Goal: Transaction & Acquisition: Book appointment/travel/reservation

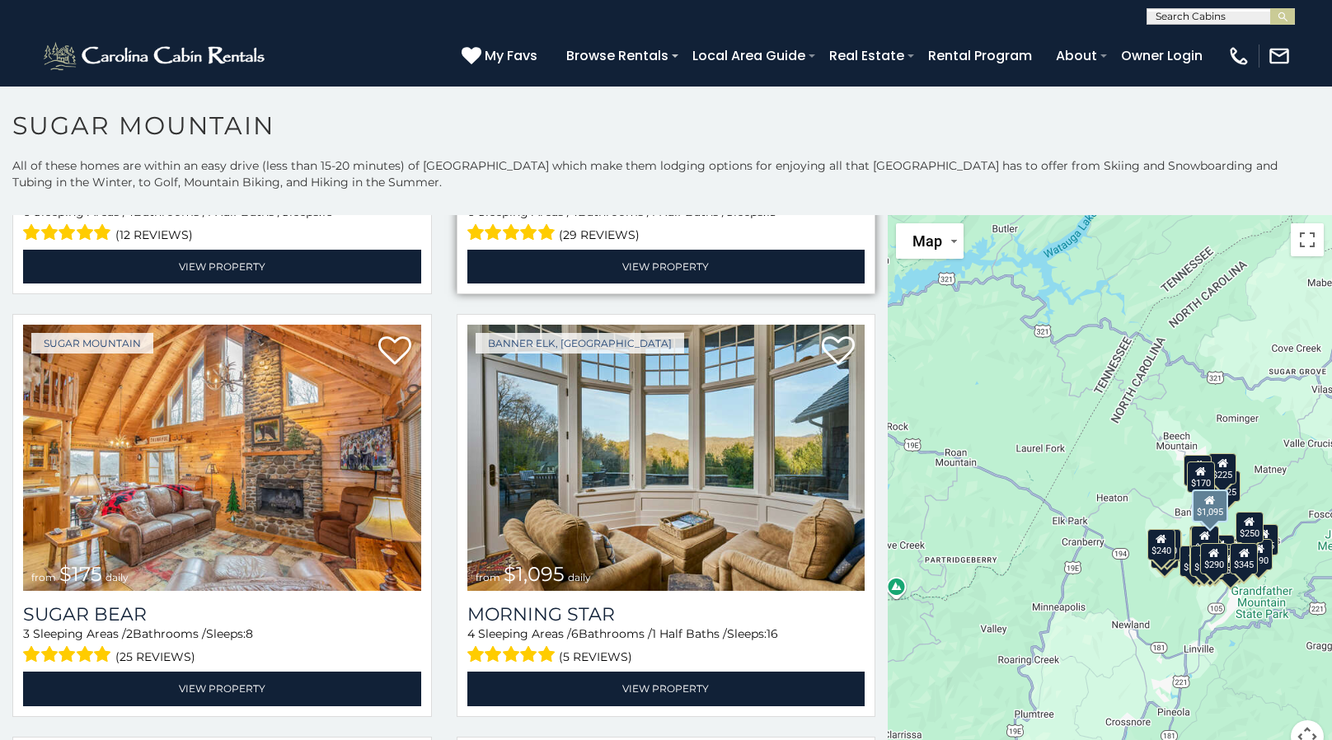
scroll to position [2803, 0]
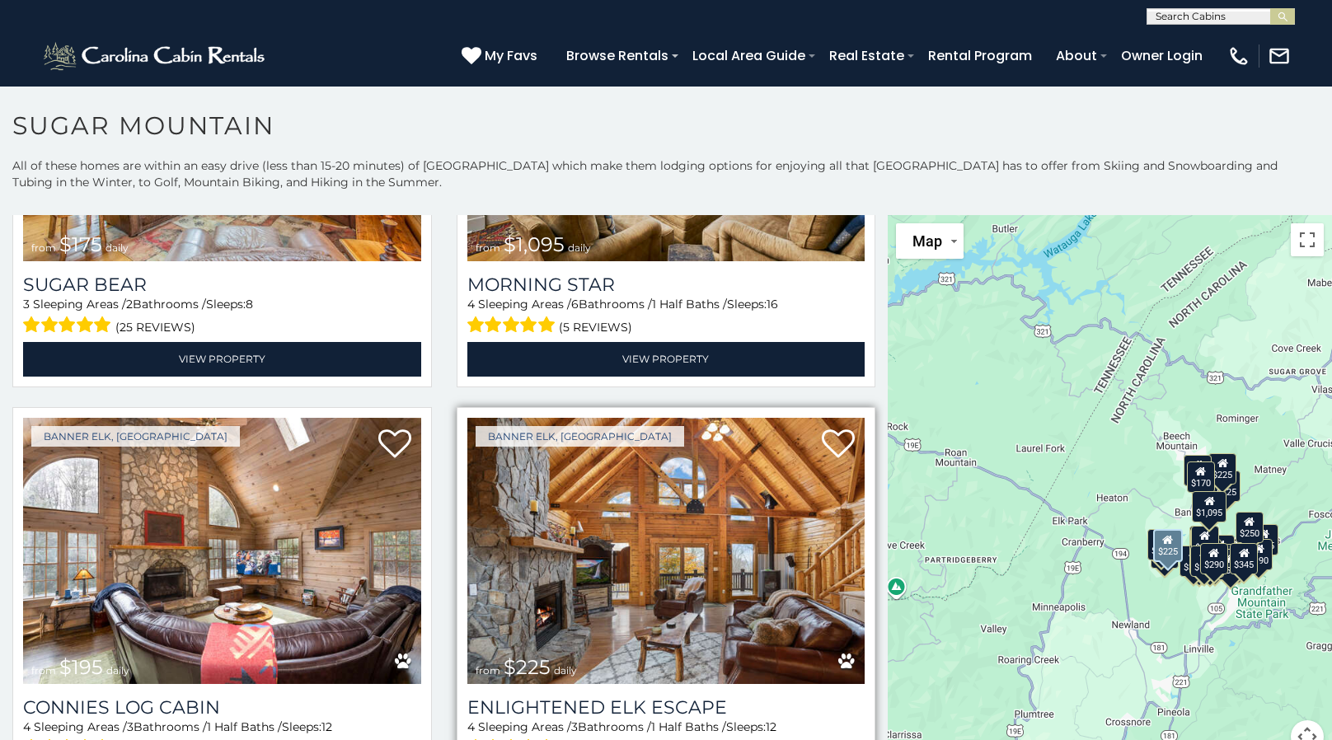
click at [637, 572] on img at bounding box center [667, 551] width 398 height 266
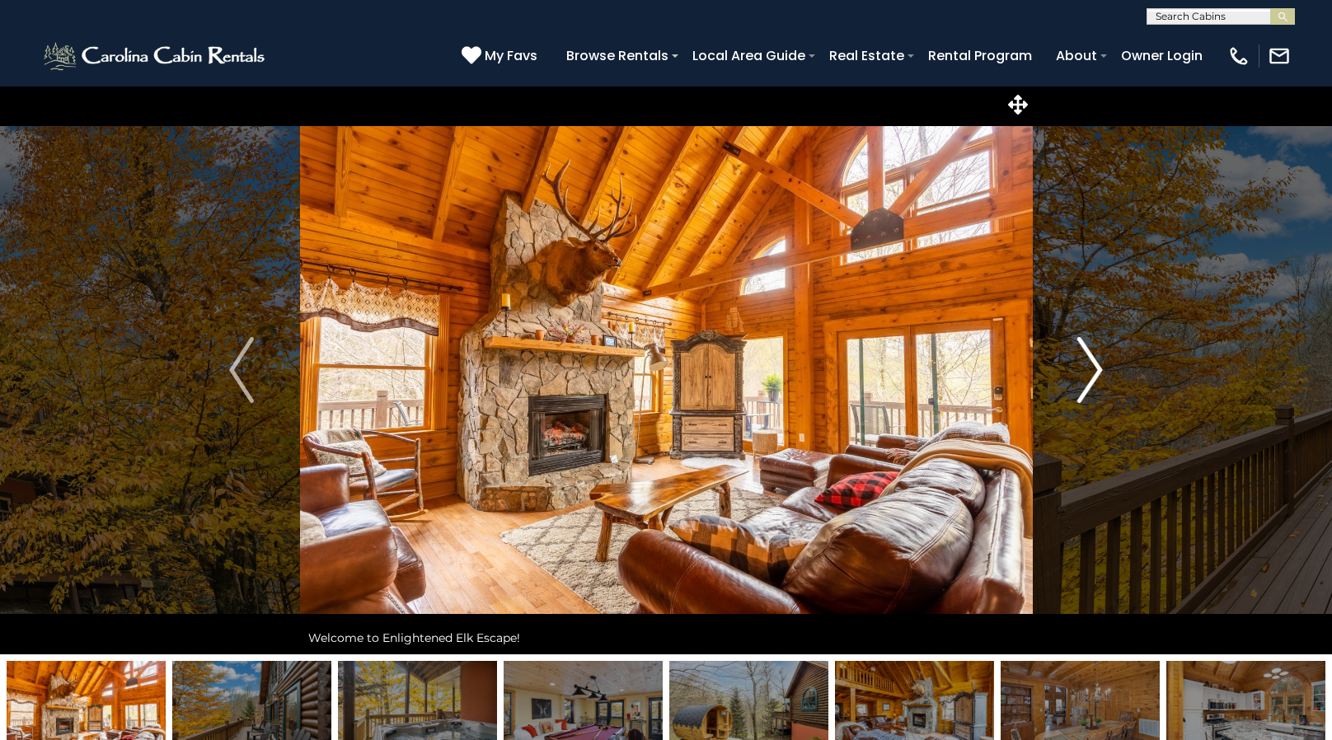
click at [1097, 388] on img "Next" at bounding box center [1090, 370] width 25 height 66
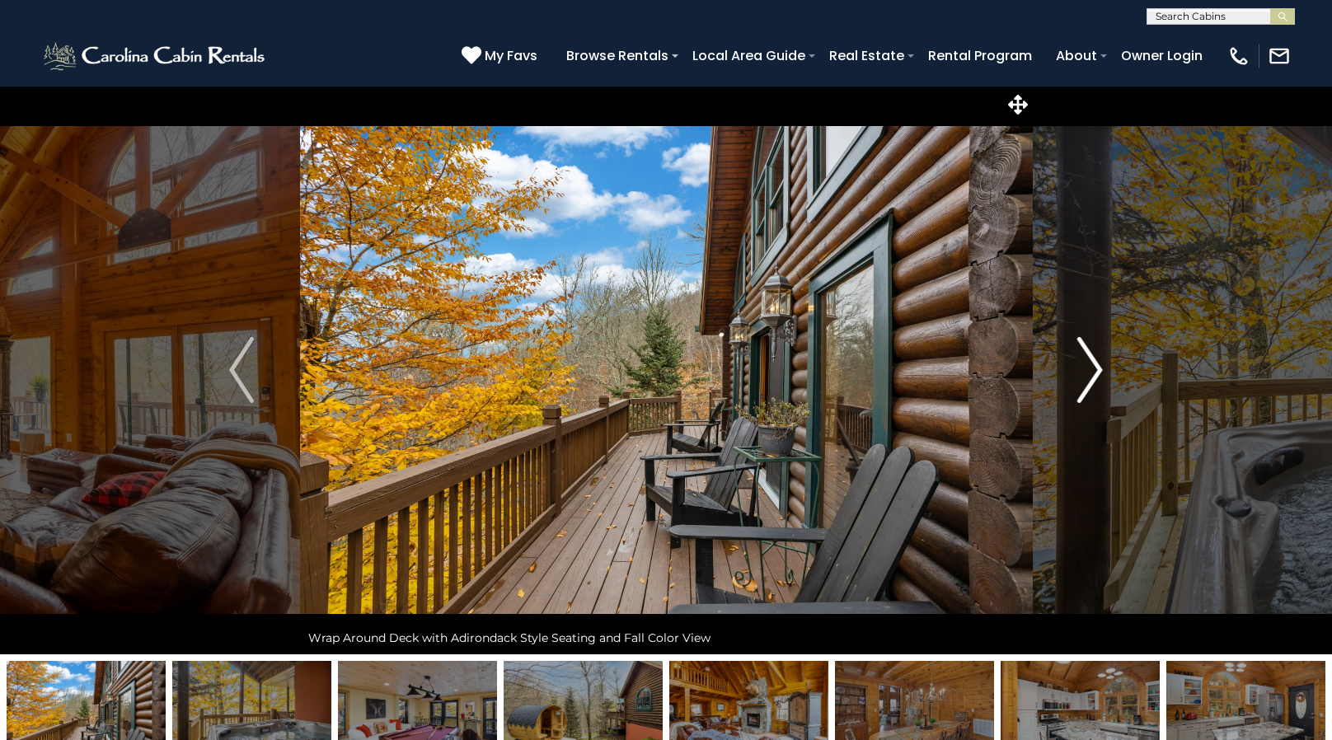
click at [1096, 386] on img "Next" at bounding box center [1090, 370] width 25 height 66
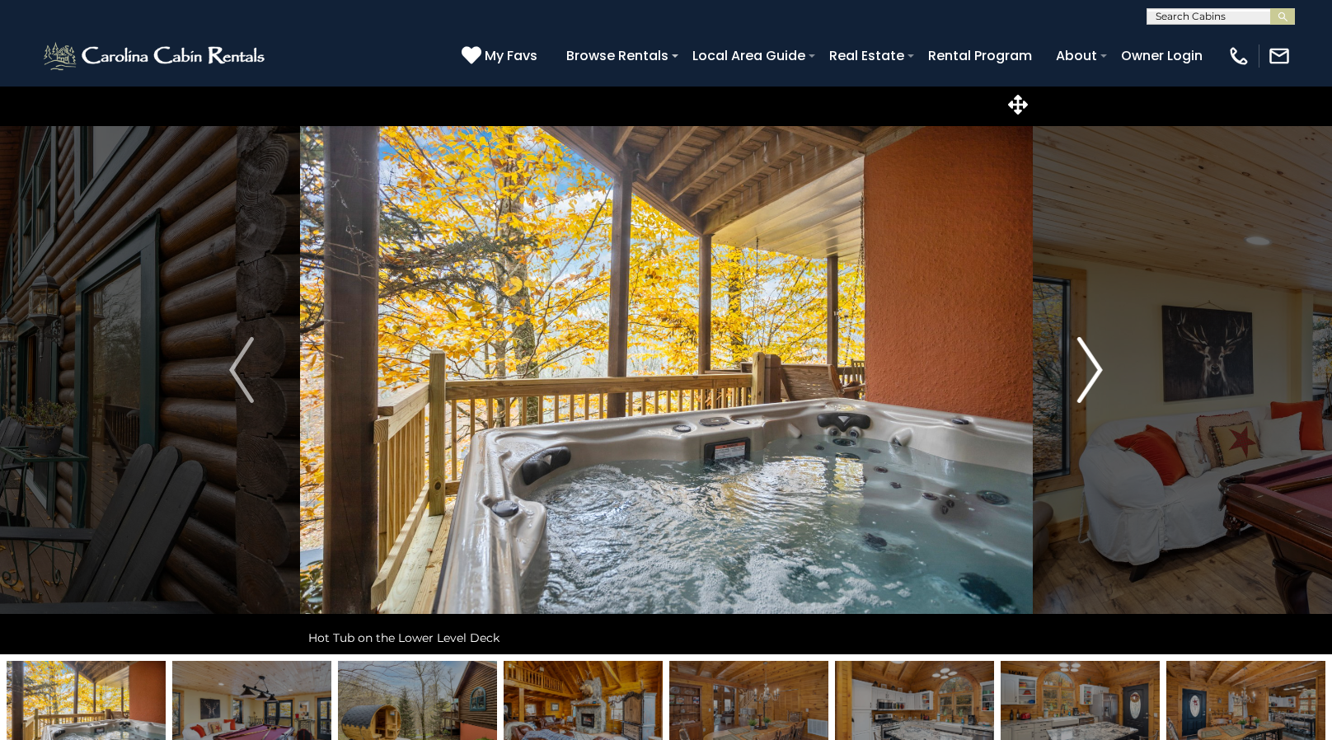
click at [1096, 386] on img "Next" at bounding box center [1090, 370] width 25 height 66
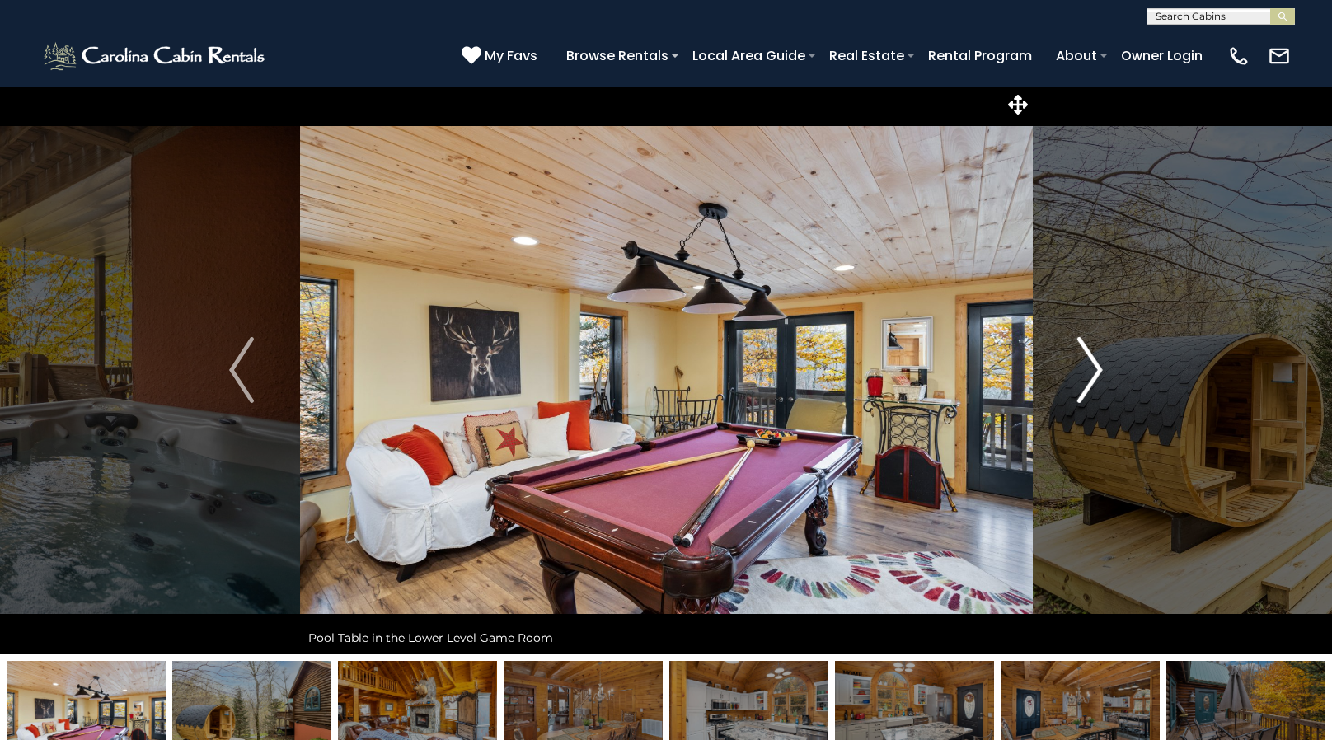
click at [1096, 386] on img "Next" at bounding box center [1090, 370] width 25 height 66
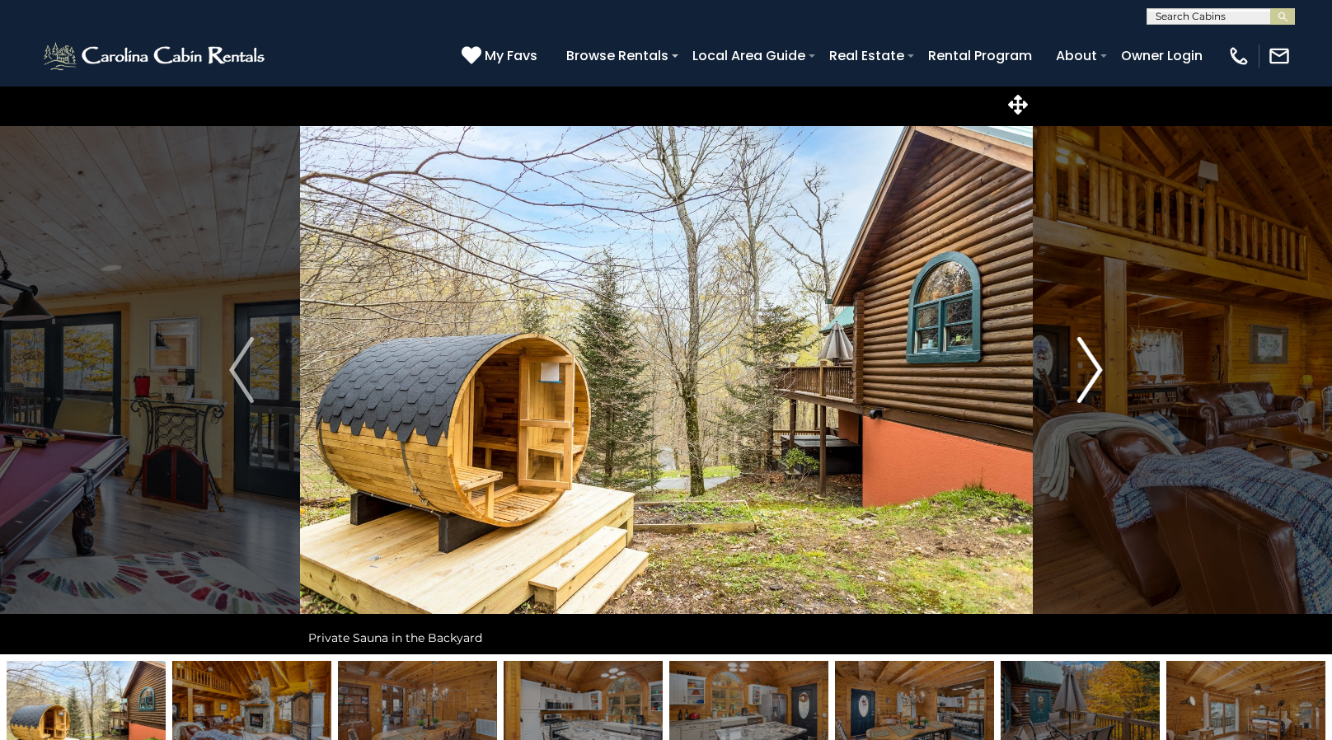
click at [1096, 386] on img "Next" at bounding box center [1090, 370] width 25 height 66
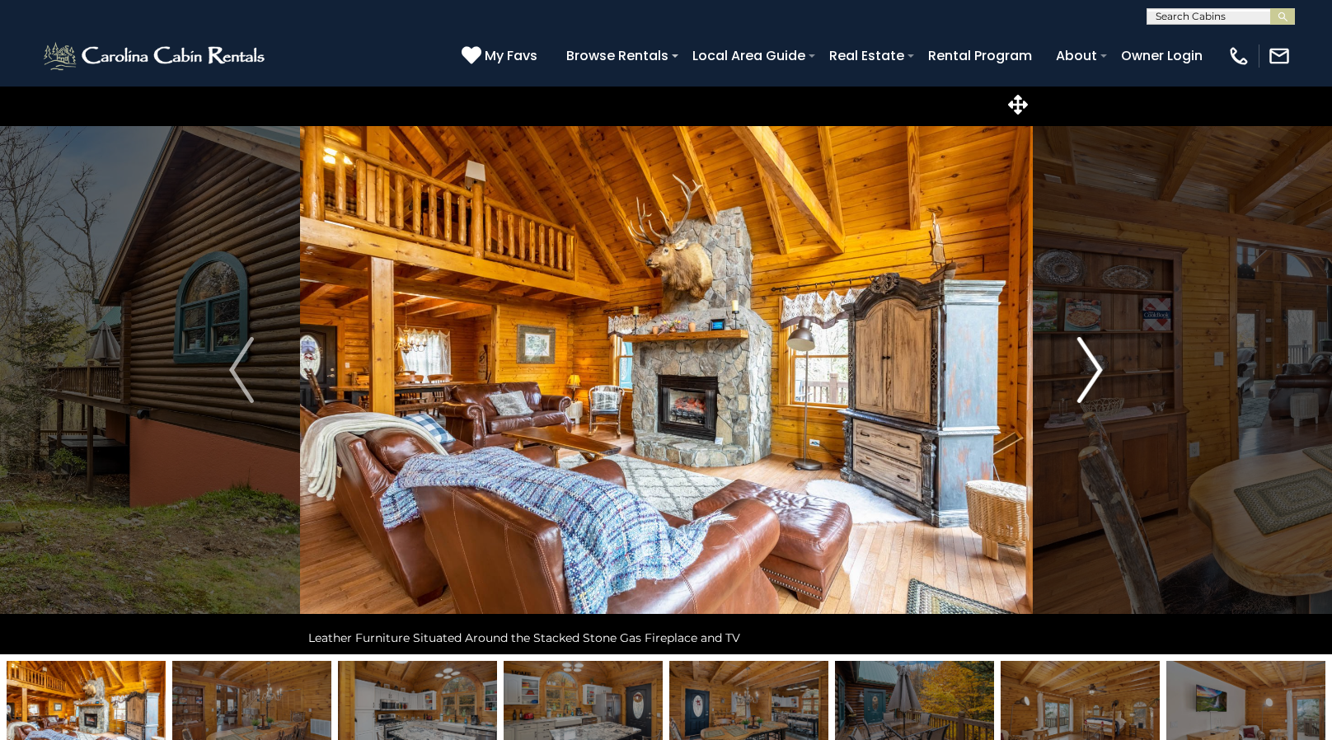
click at [1096, 386] on img "Next" at bounding box center [1090, 370] width 25 height 66
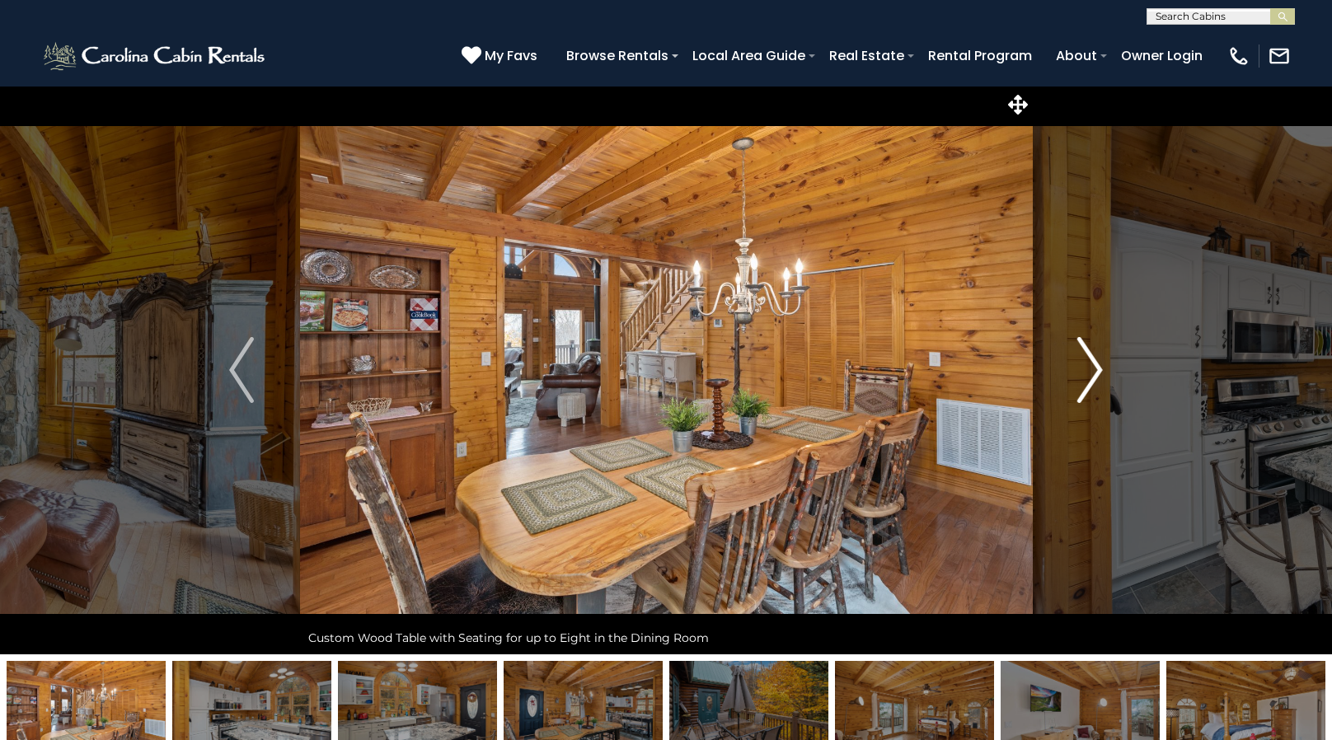
click at [1096, 386] on img "Next" at bounding box center [1090, 370] width 25 height 66
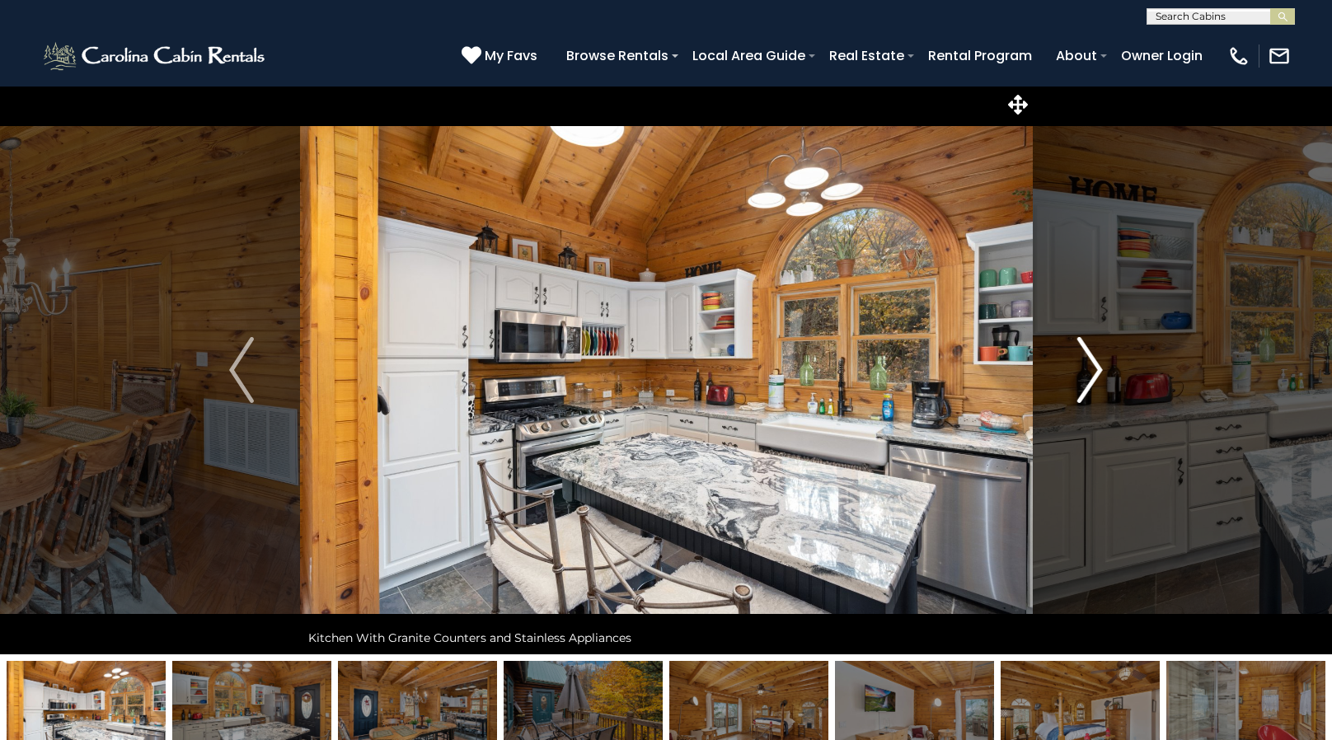
click at [1096, 386] on img "Next" at bounding box center [1090, 370] width 25 height 66
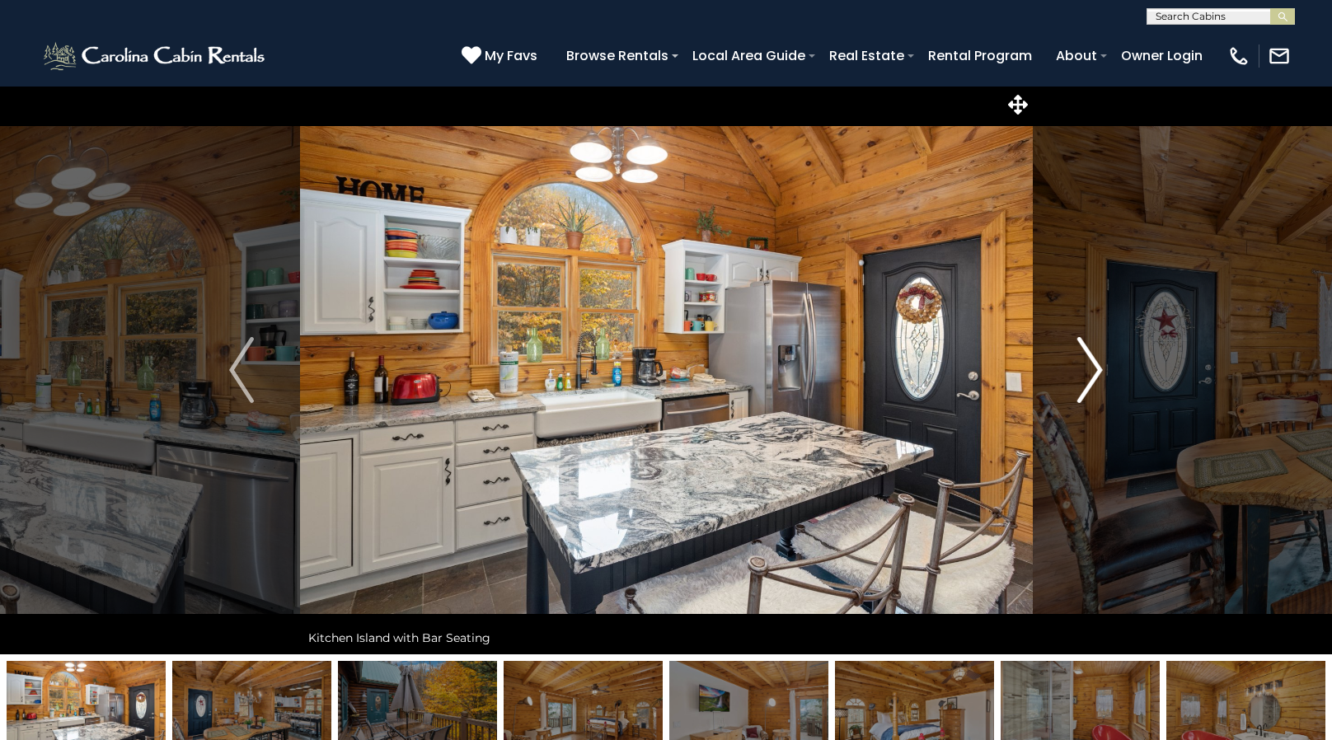
click at [1096, 386] on img "Next" at bounding box center [1090, 370] width 25 height 66
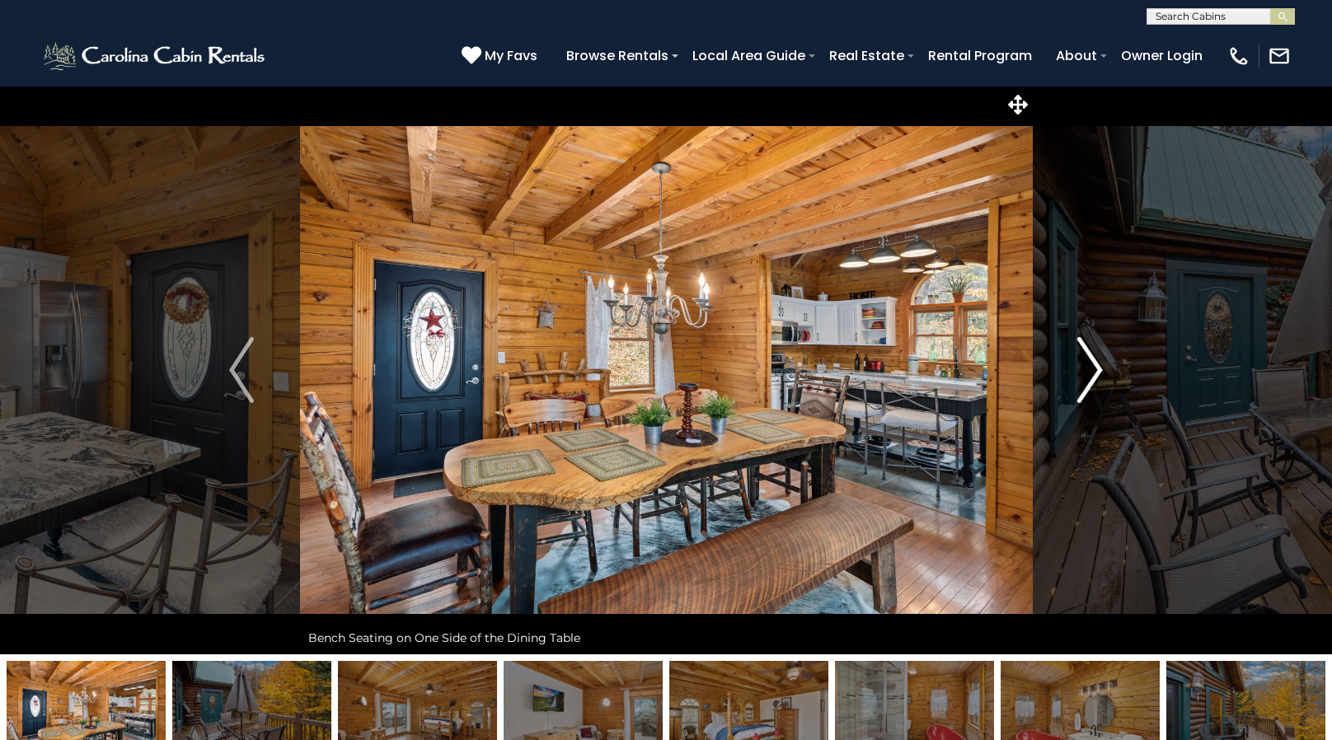
click at [1096, 386] on img "Next" at bounding box center [1090, 370] width 25 height 66
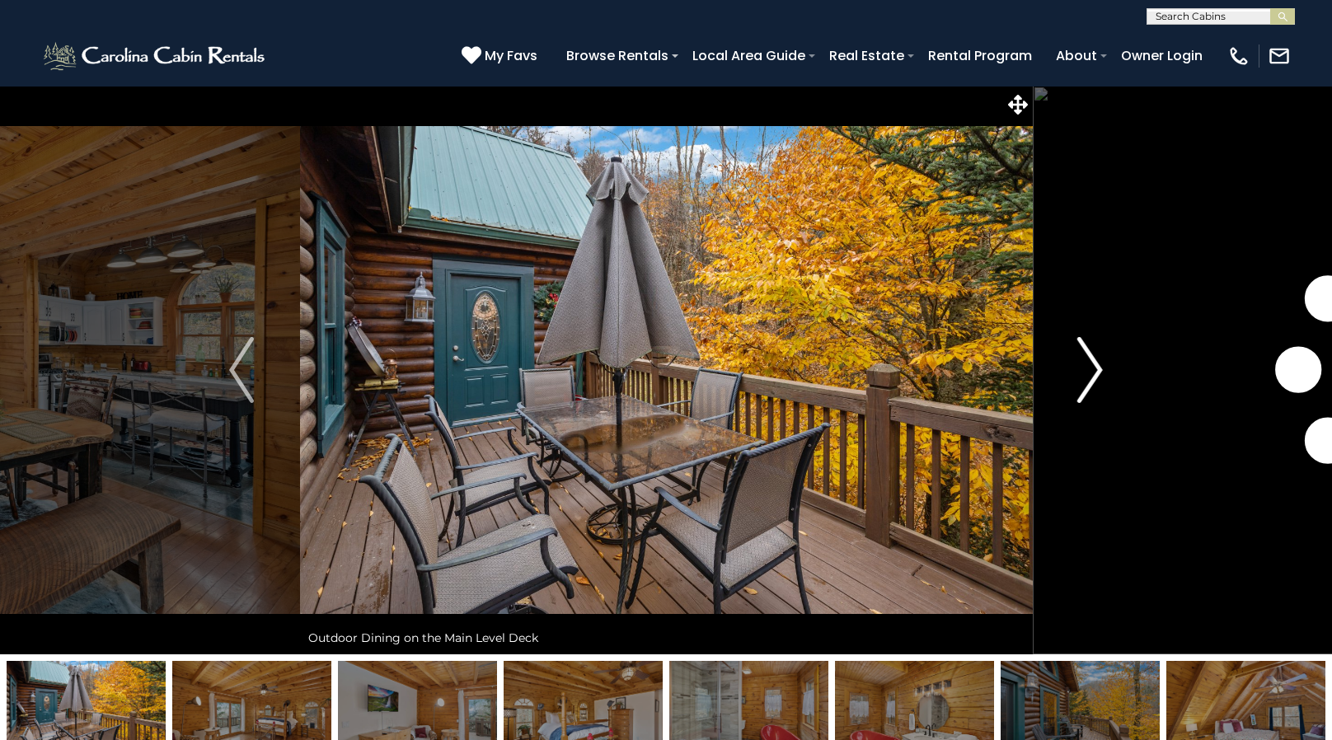
click at [1096, 386] on img "Next" at bounding box center [1090, 370] width 25 height 66
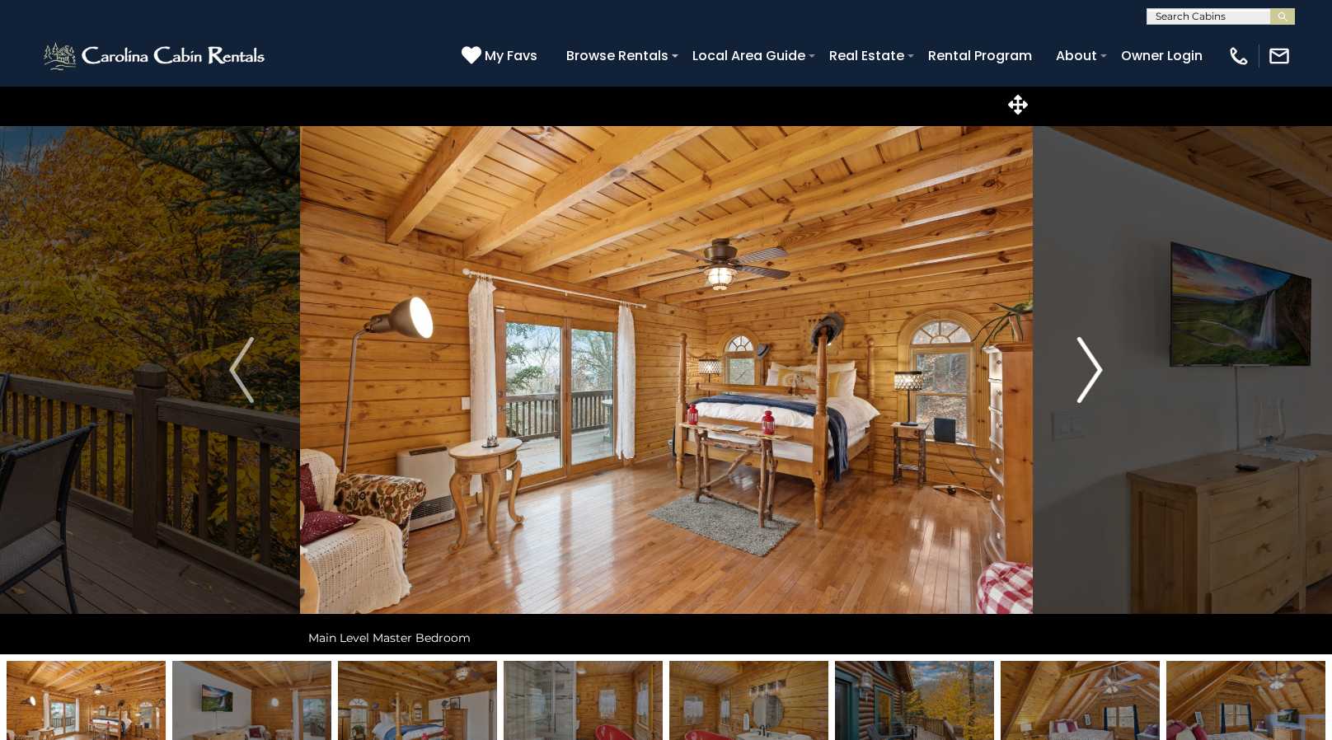
click at [1096, 386] on img "Next" at bounding box center [1090, 370] width 25 height 66
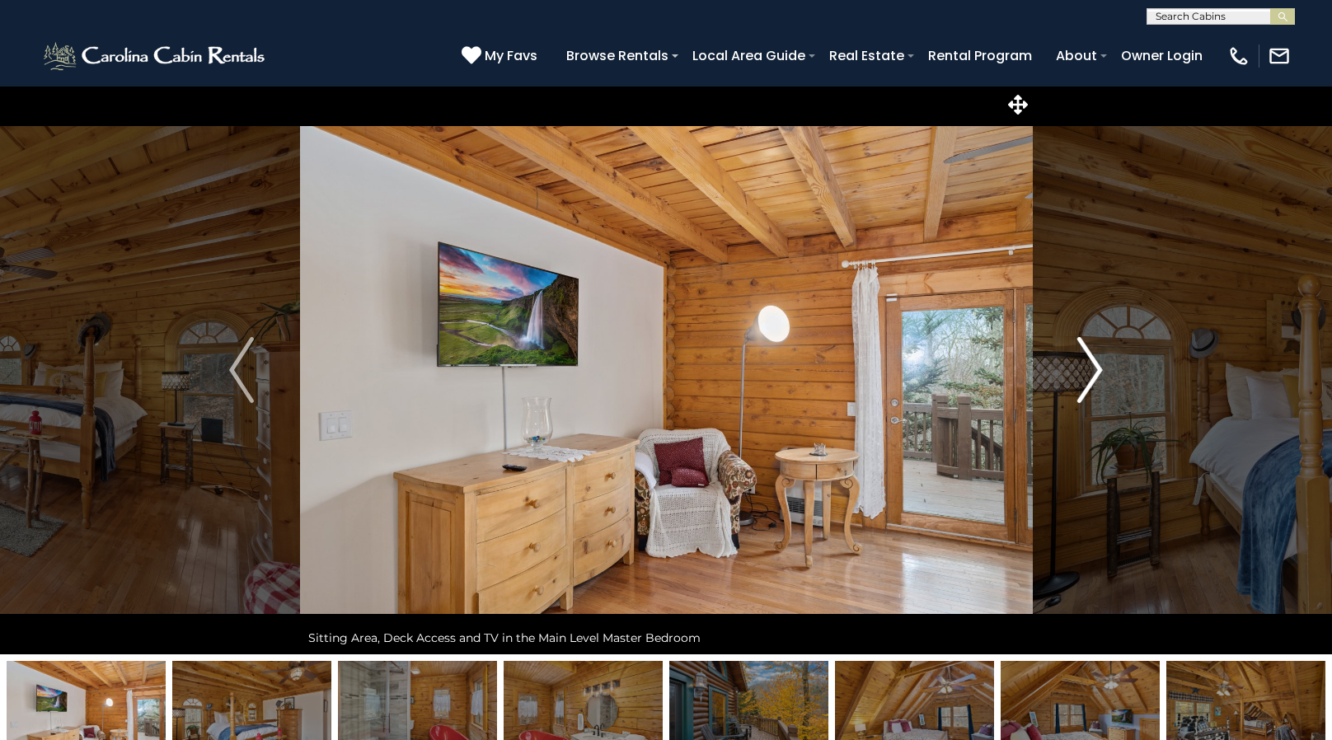
click at [1096, 386] on img "Next" at bounding box center [1090, 370] width 25 height 66
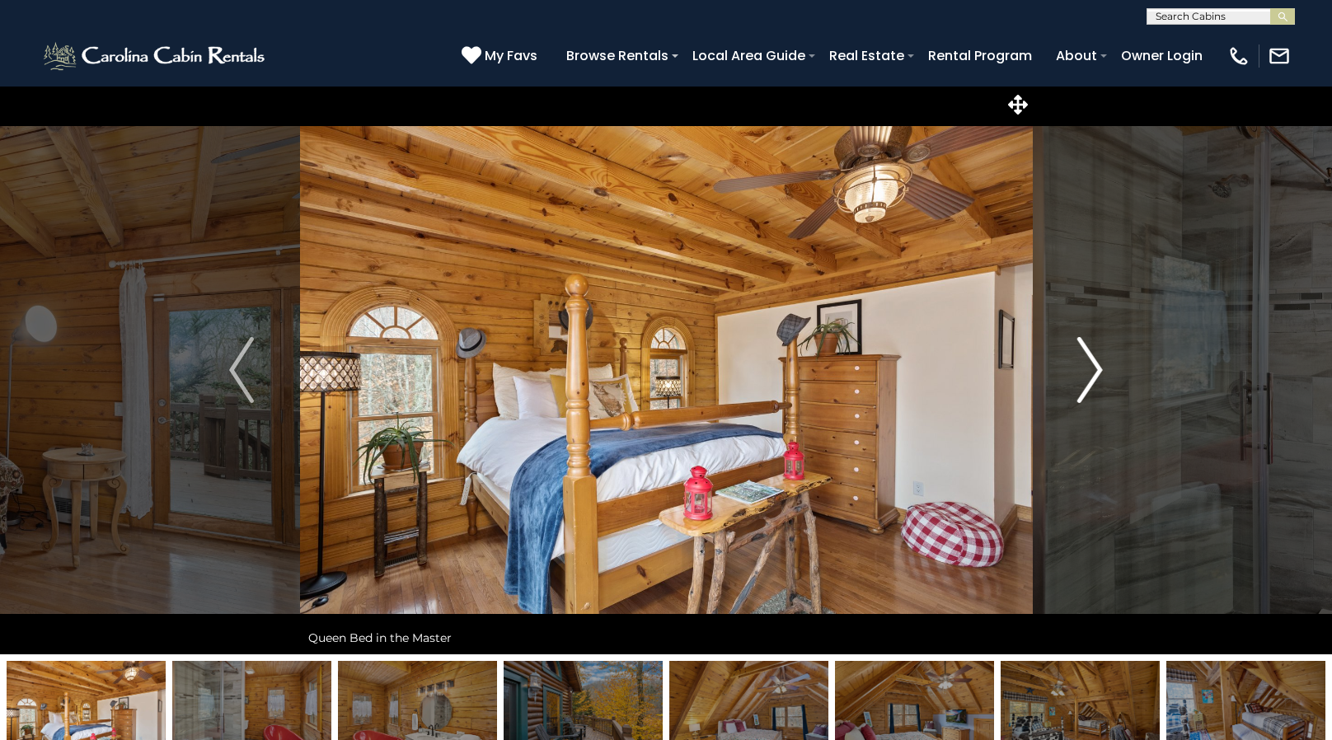
click at [1096, 386] on img "Next" at bounding box center [1090, 370] width 25 height 66
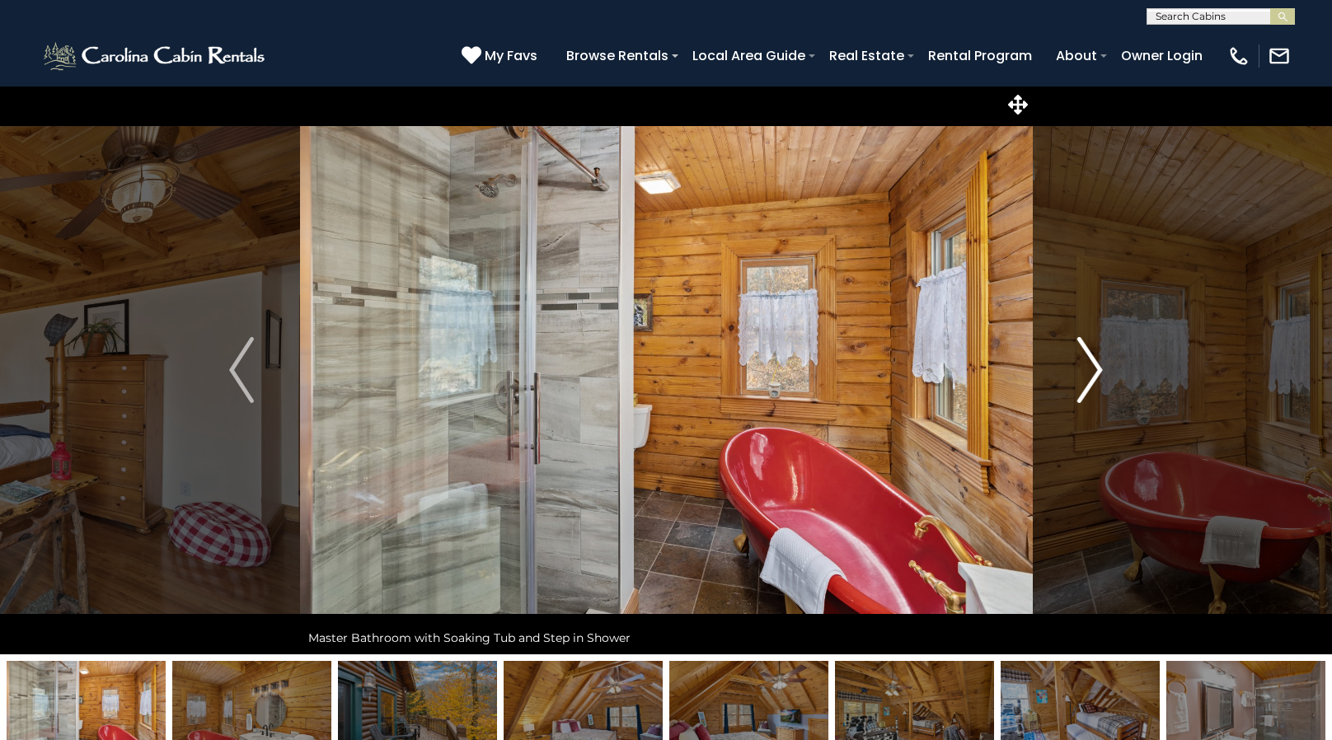
click at [1096, 386] on img "Next" at bounding box center [1090, 370] width 25 height 66
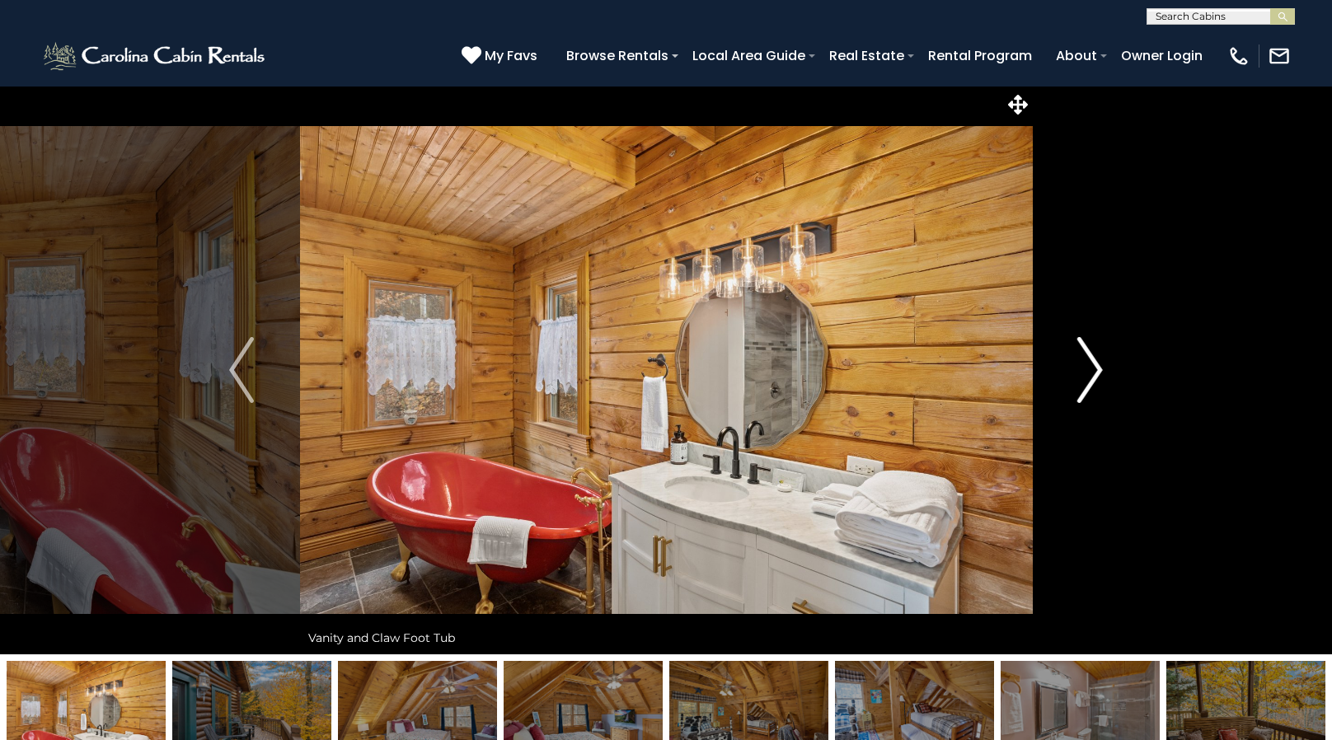
click at [1096, 386] on img "Next" at bounding box center [1090, 370] width 25 height 66
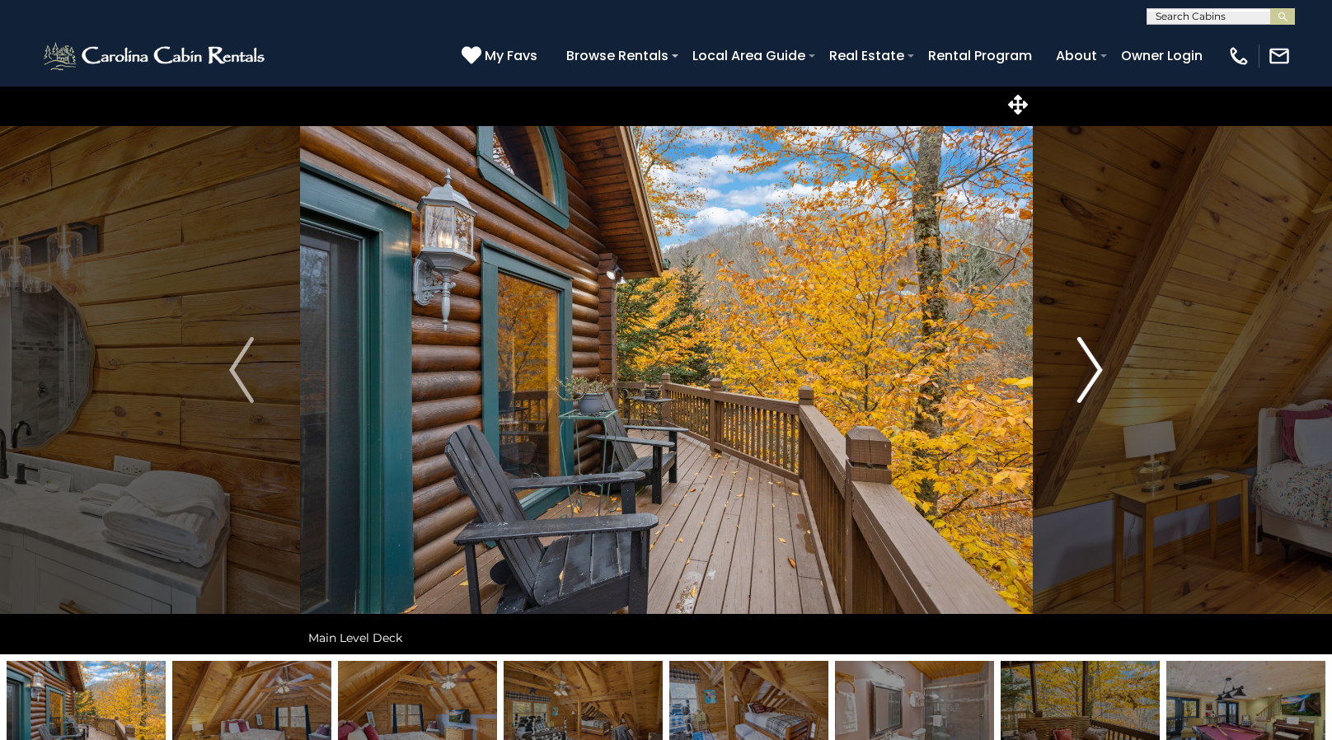
click at [1096, 386] on img "Next" at bounding box center [1090, 370] width 25 height 66
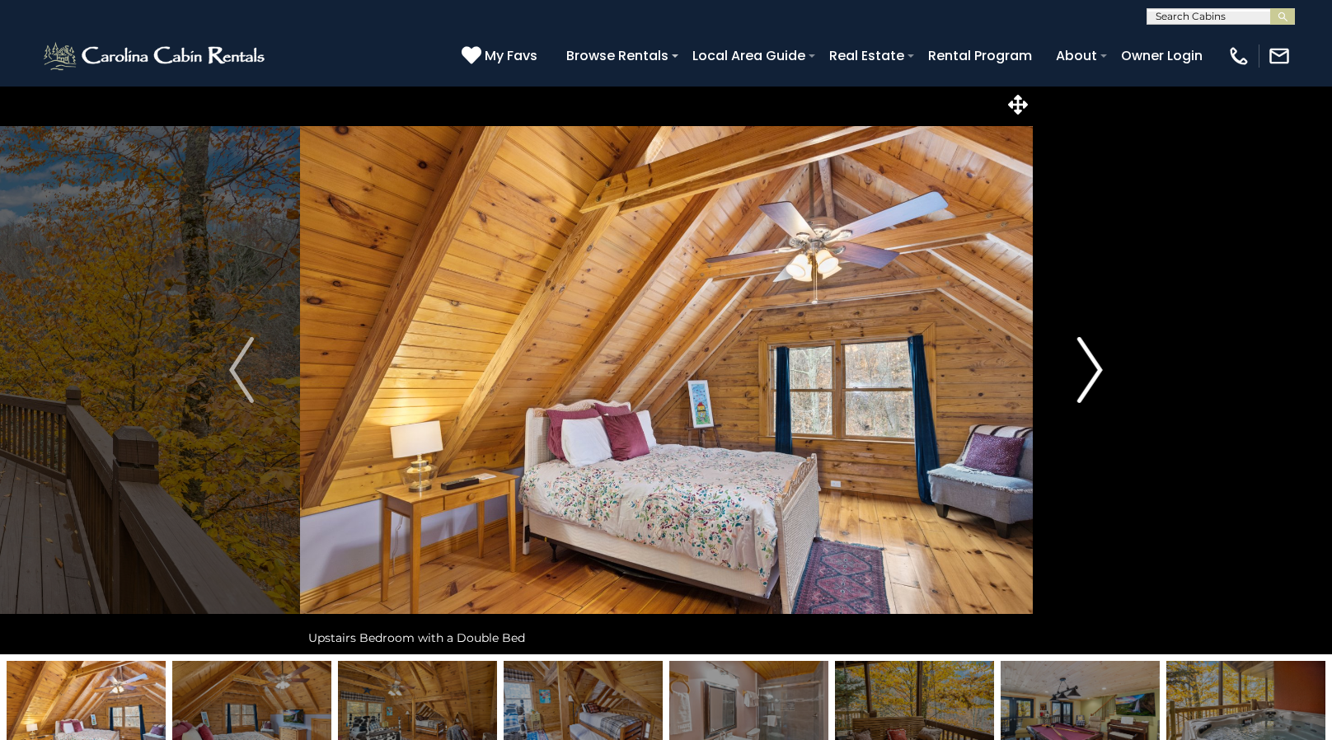
click at [1096, 386] on img "Next" at bounding box center [1090, 370] width 25 height 66
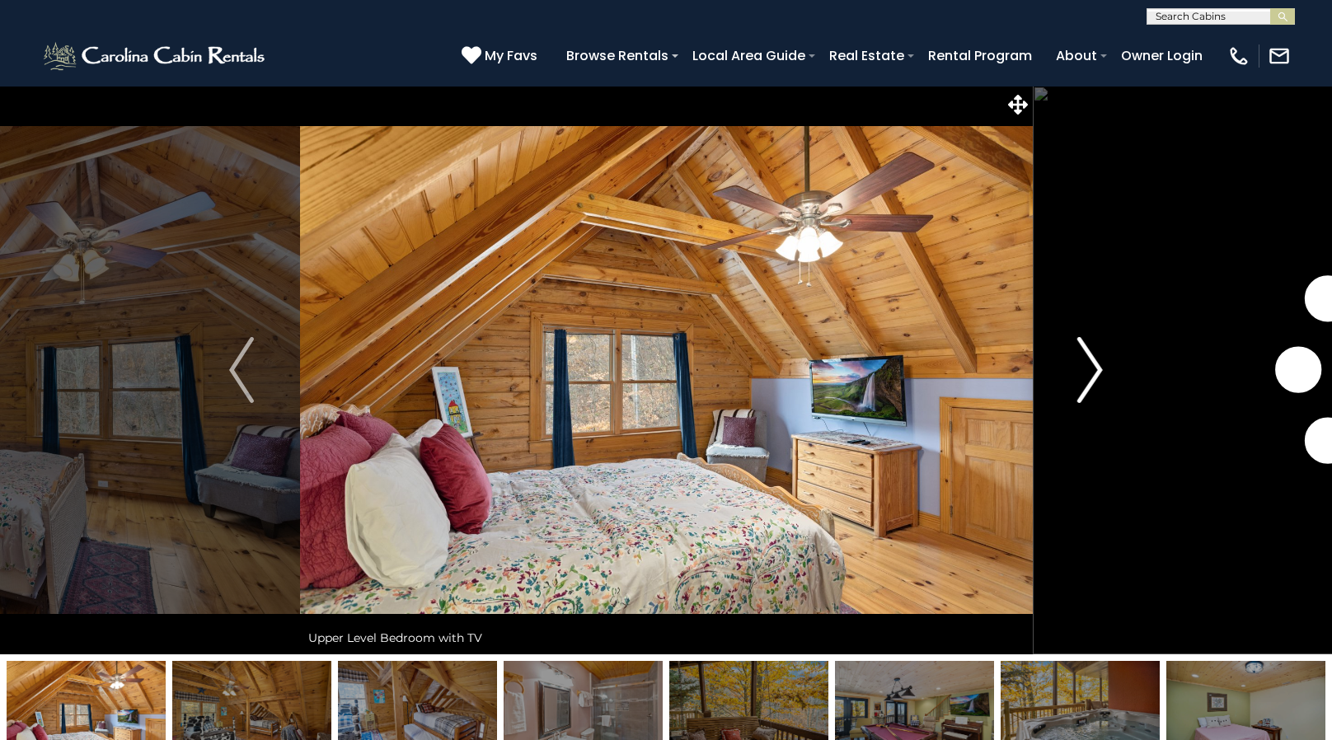
click at [1096, 386] on img "Next" at bounding box center [1090, 370] width 25 height 66
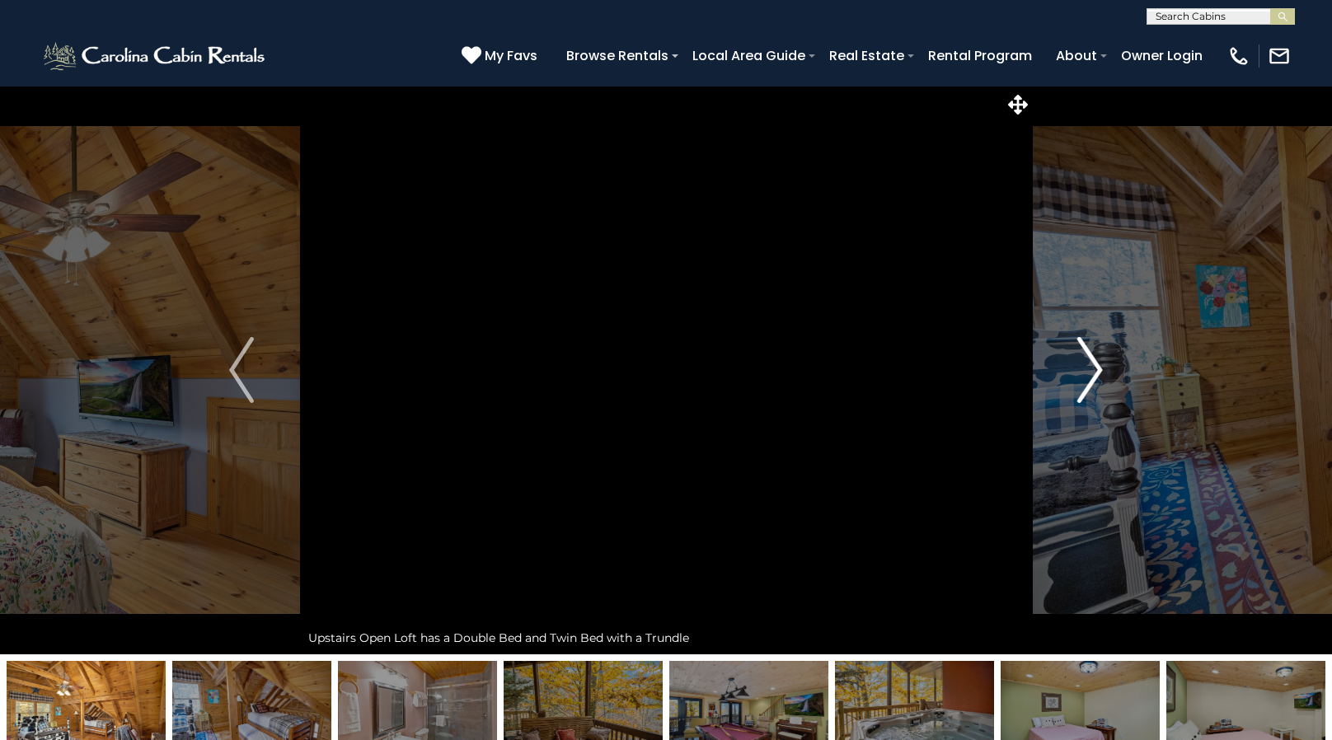
click at [1096, 386] on img "Next" at bounding box center [1090, 370] width 25 height 66
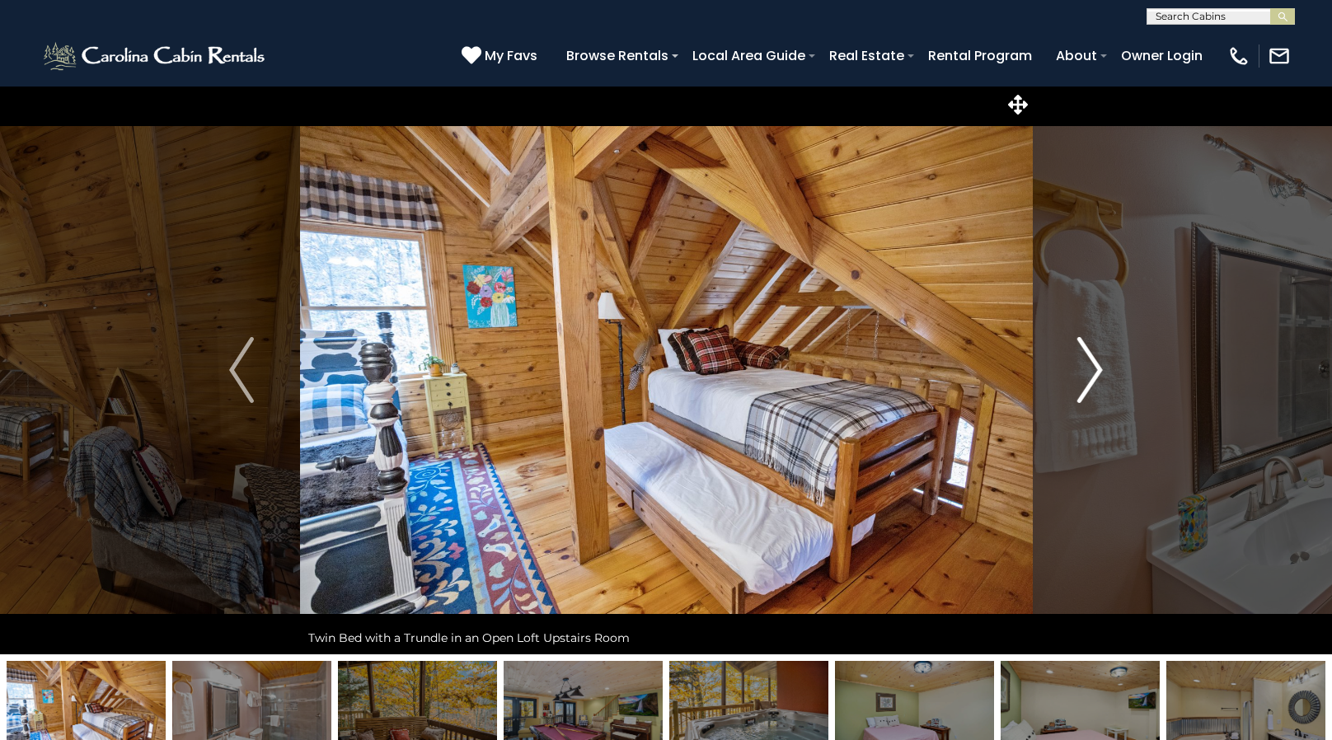
click at [1096, 386] on img "Next" at bounding box center [1090, 370] width 25 height 66
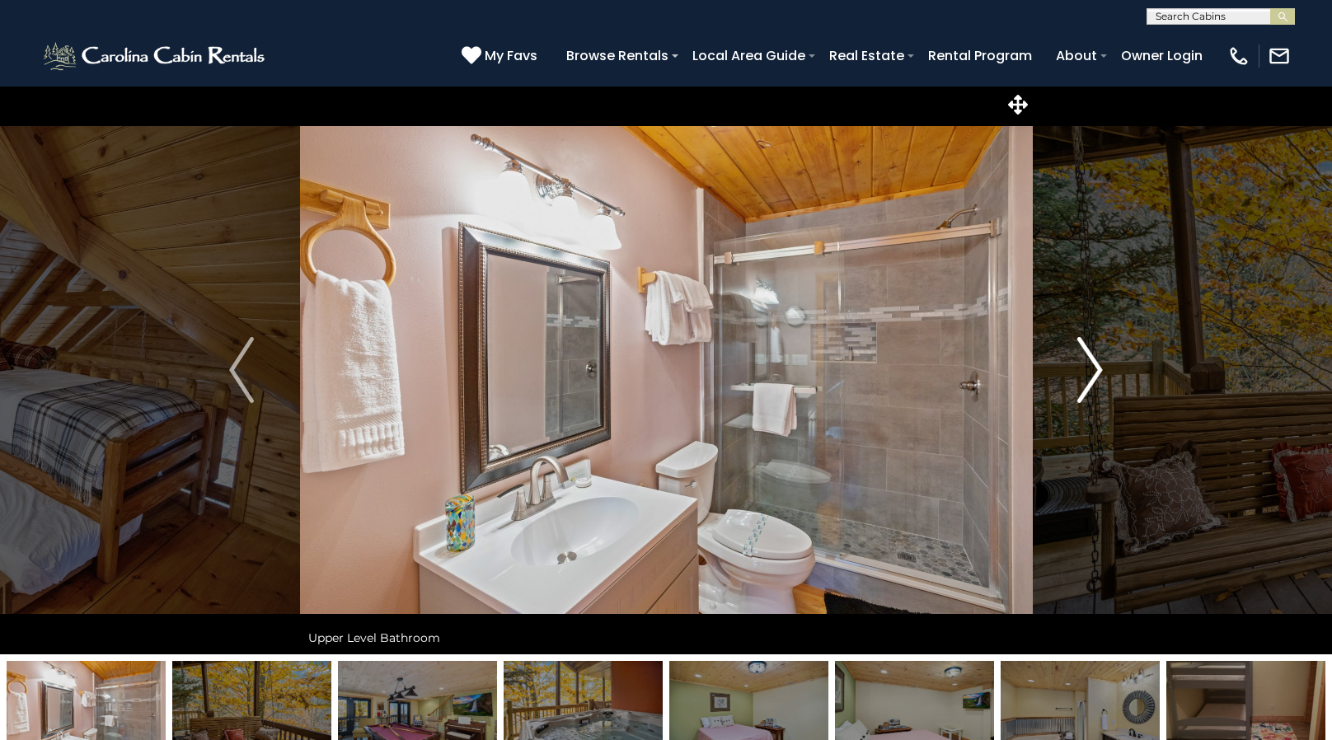
click at [1096, 386] on img "Next" at bounding box center [1090, 370] width 25 height 66
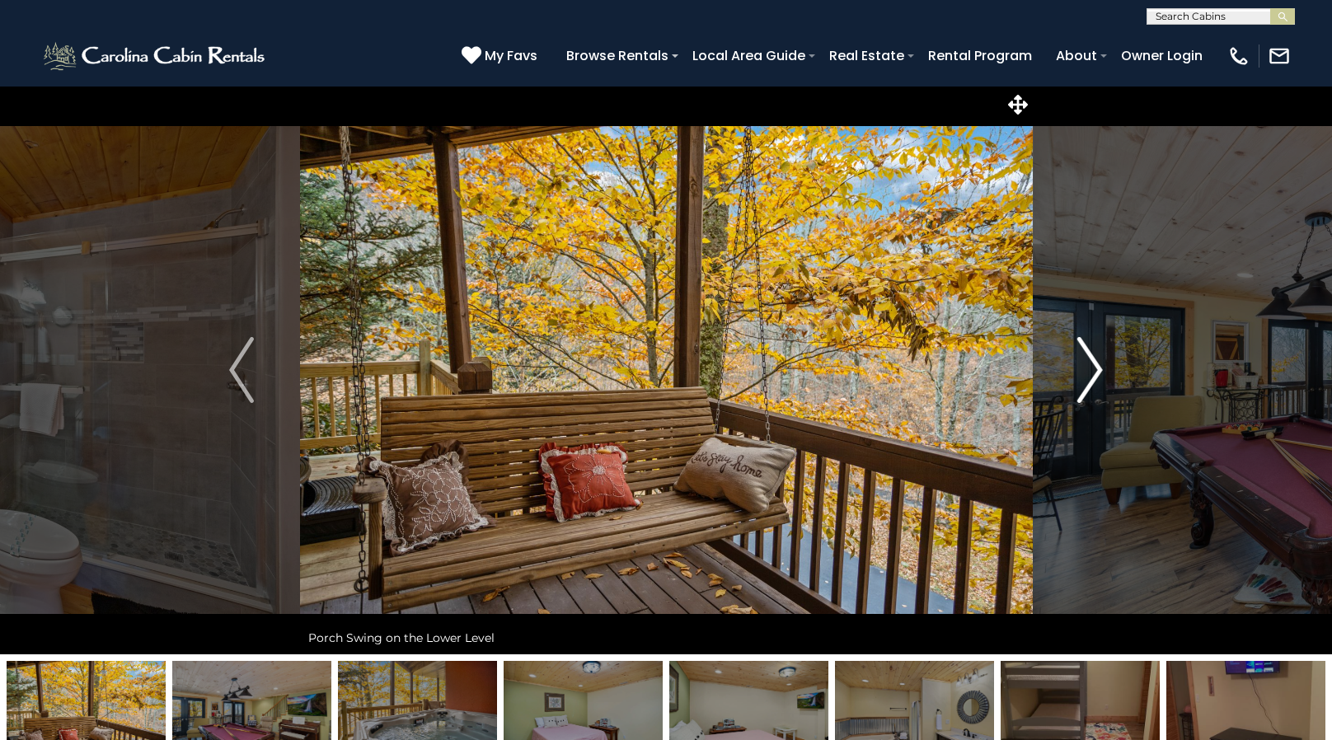
click at [1096, 386] on img "Next" at bounding box center [1090, 370] width 25 height 66
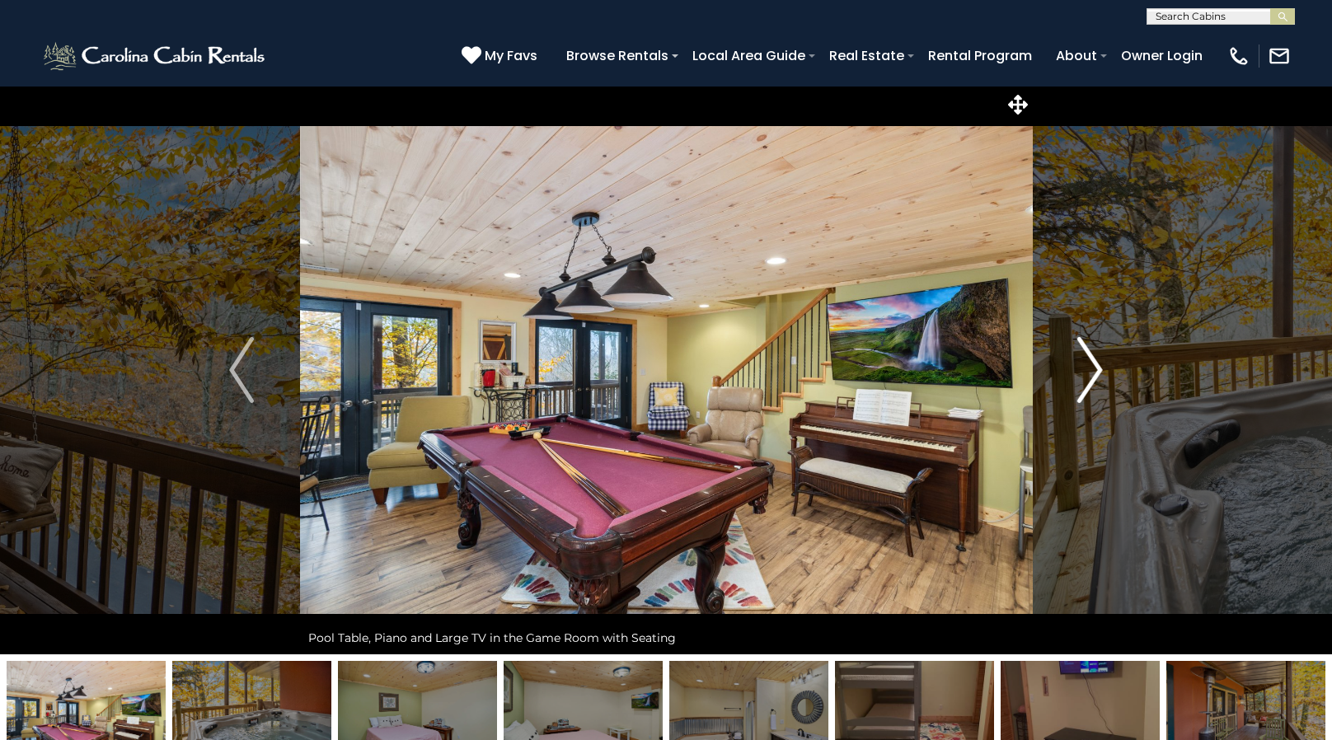
click at [1096, 386] on img "Next" at bounding box center [1090, 370] width 25 height 66
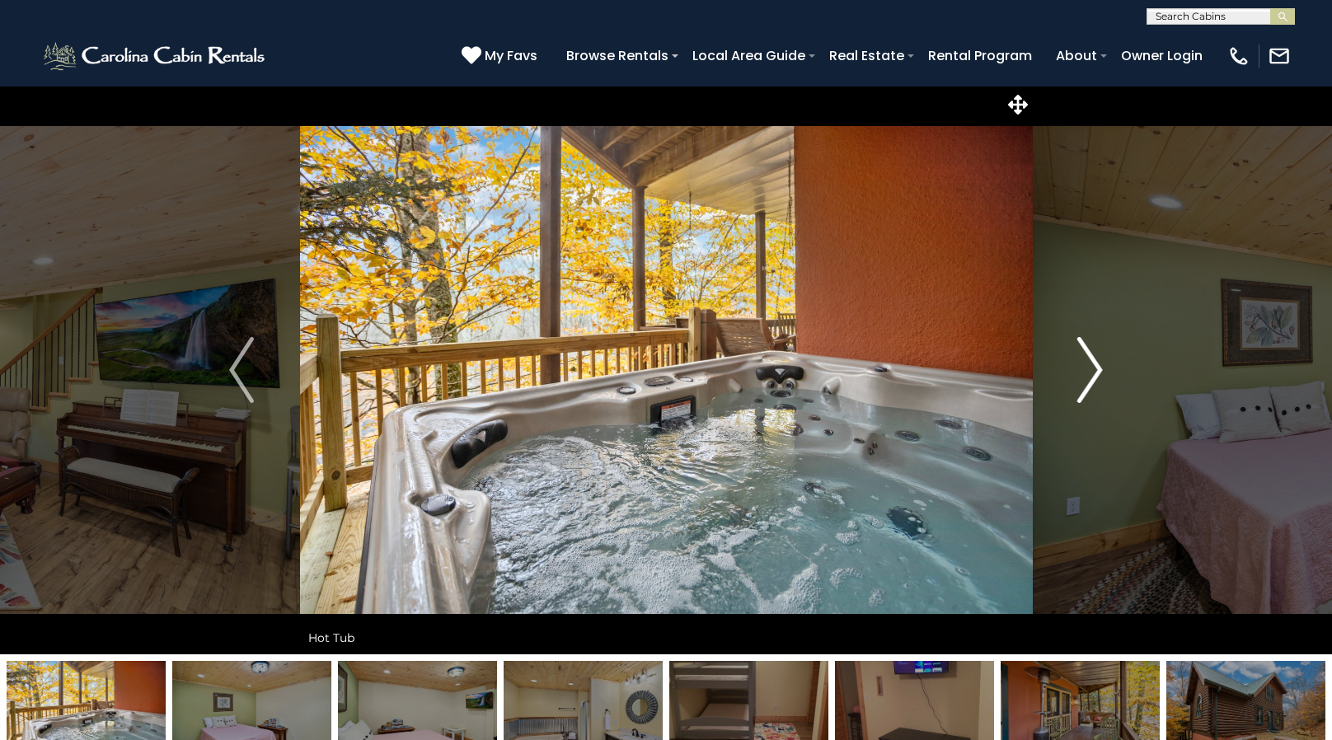
click at [1094, 386] on img "Next" at bounding box center [1090, 370] width 25 height 66
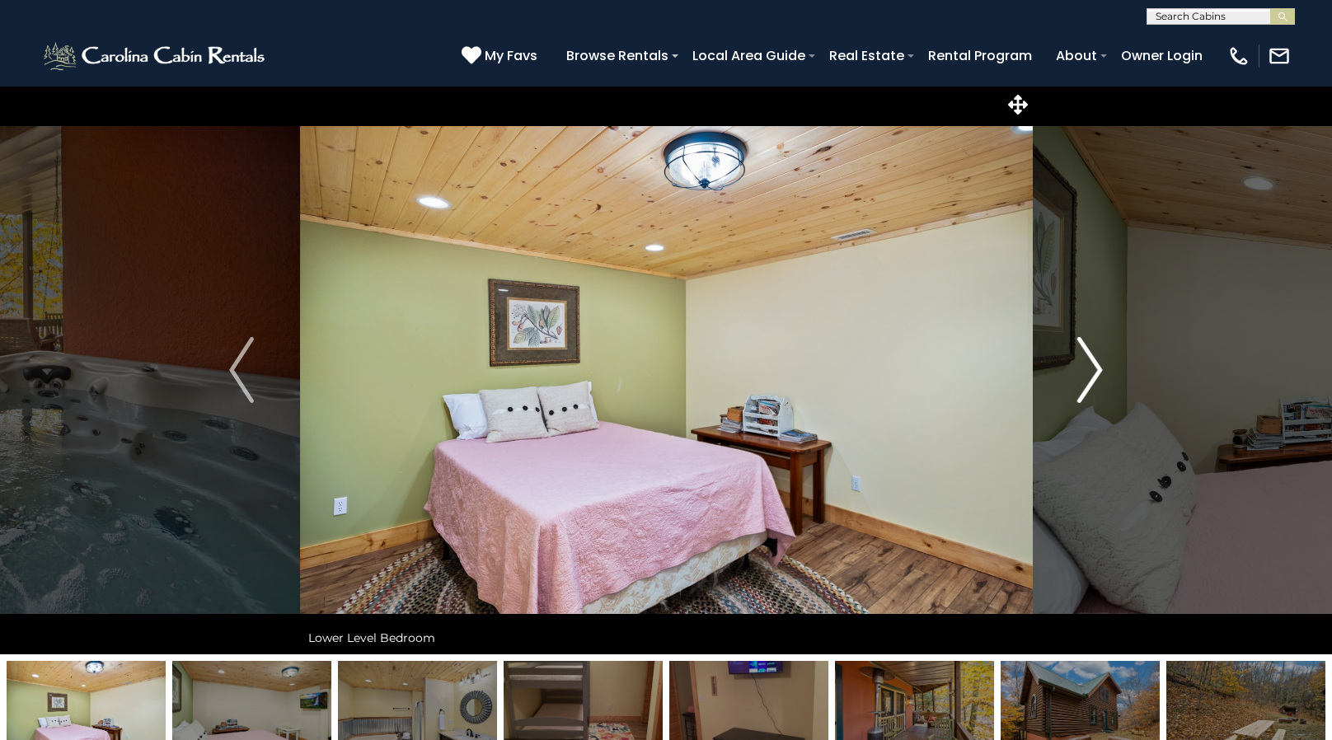
click at [1094, 386] on img "Next" at bounding box center [1090, 370] width 25 height 66
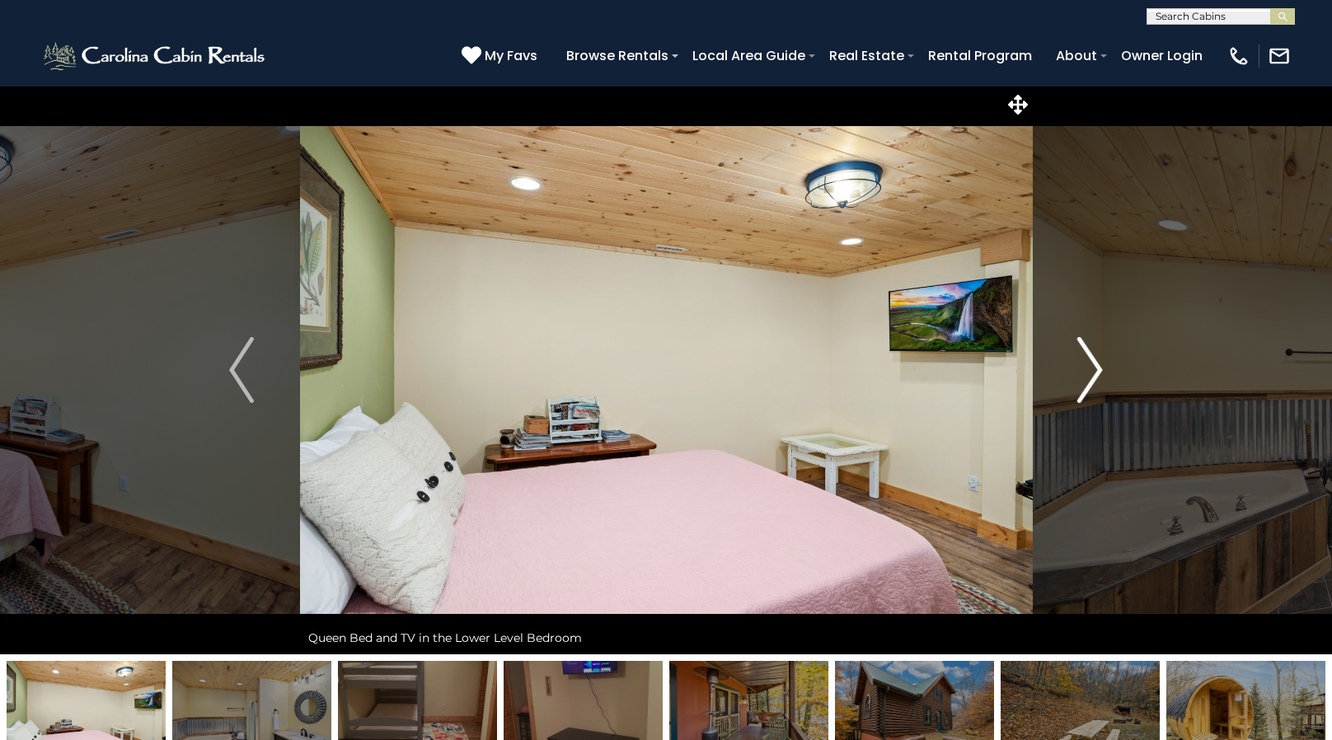
click at [1094, 386] on img "Next" at bounding box center [1090, 370] width 25 height 66
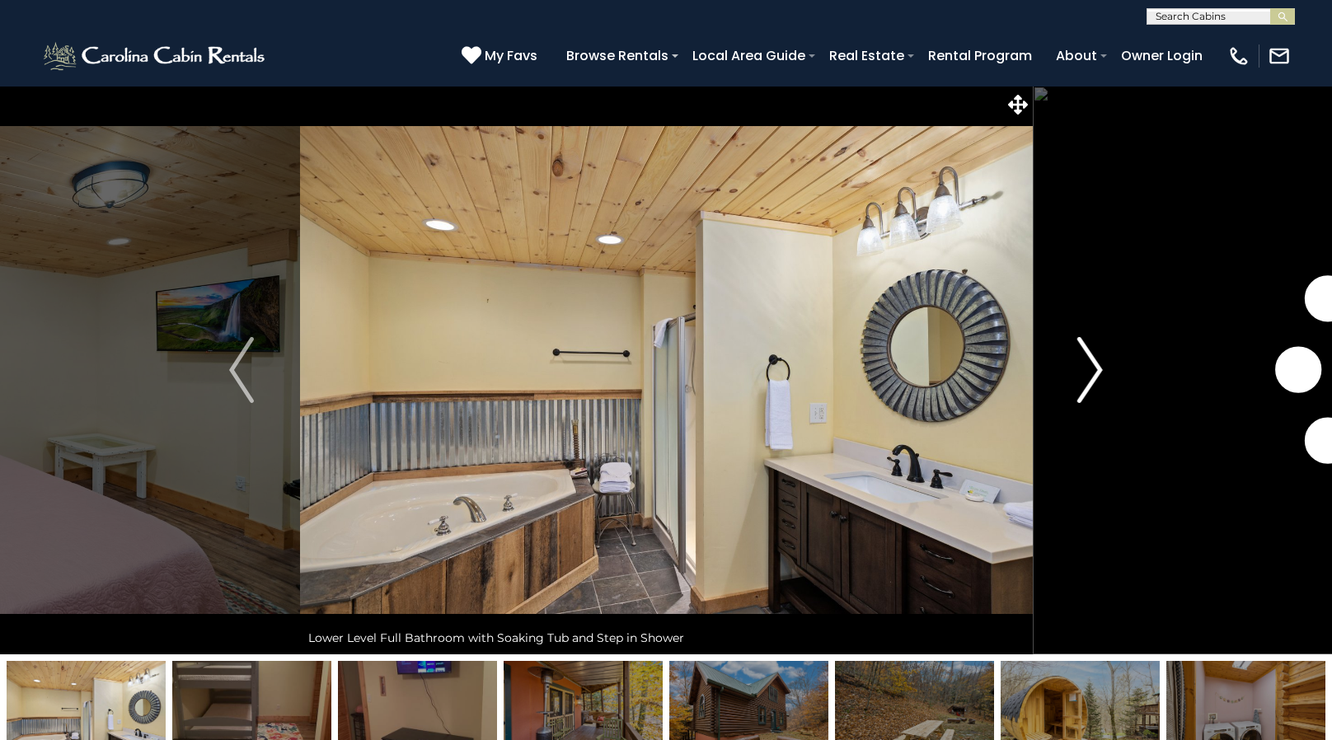
click at [1094, 386] on img "Next" at bounding box center [1090, 370] width 25 height 66
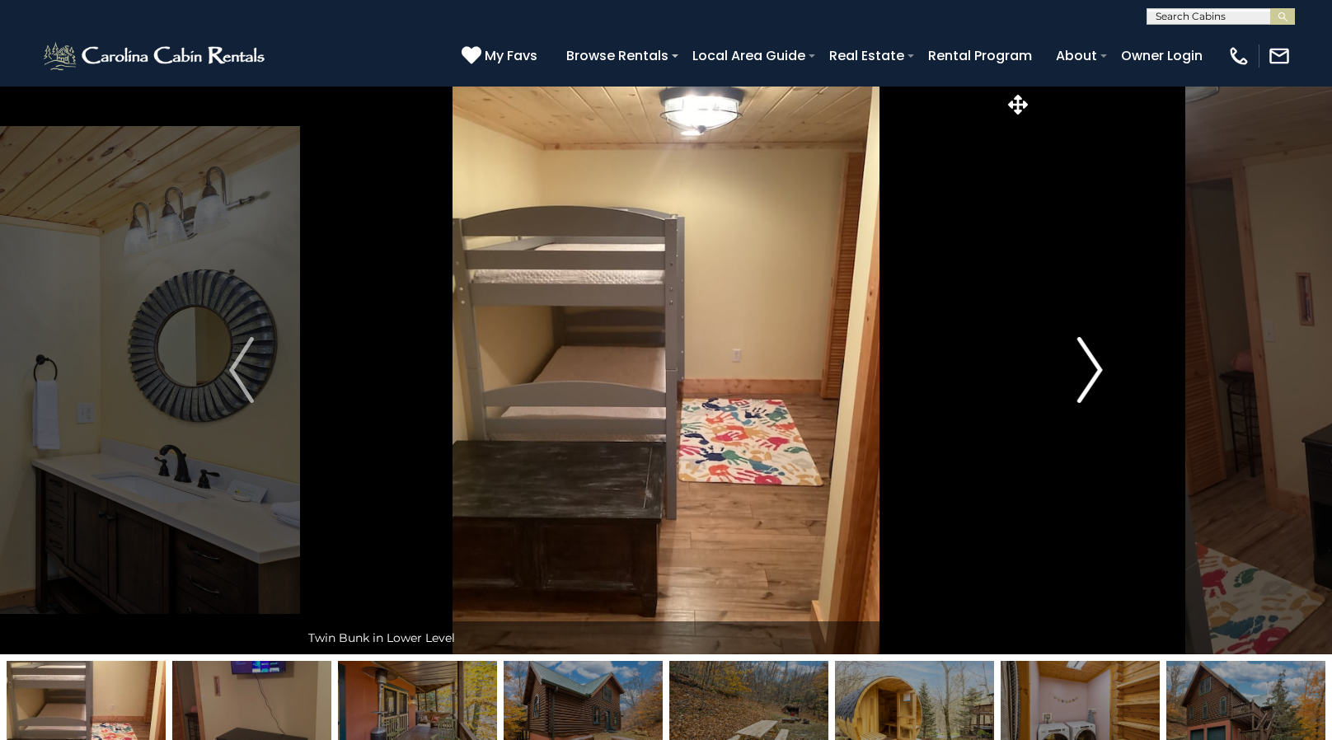
click at [1092, 386] on img "Next" at bounding box center [1090, 370] width 25 height 66
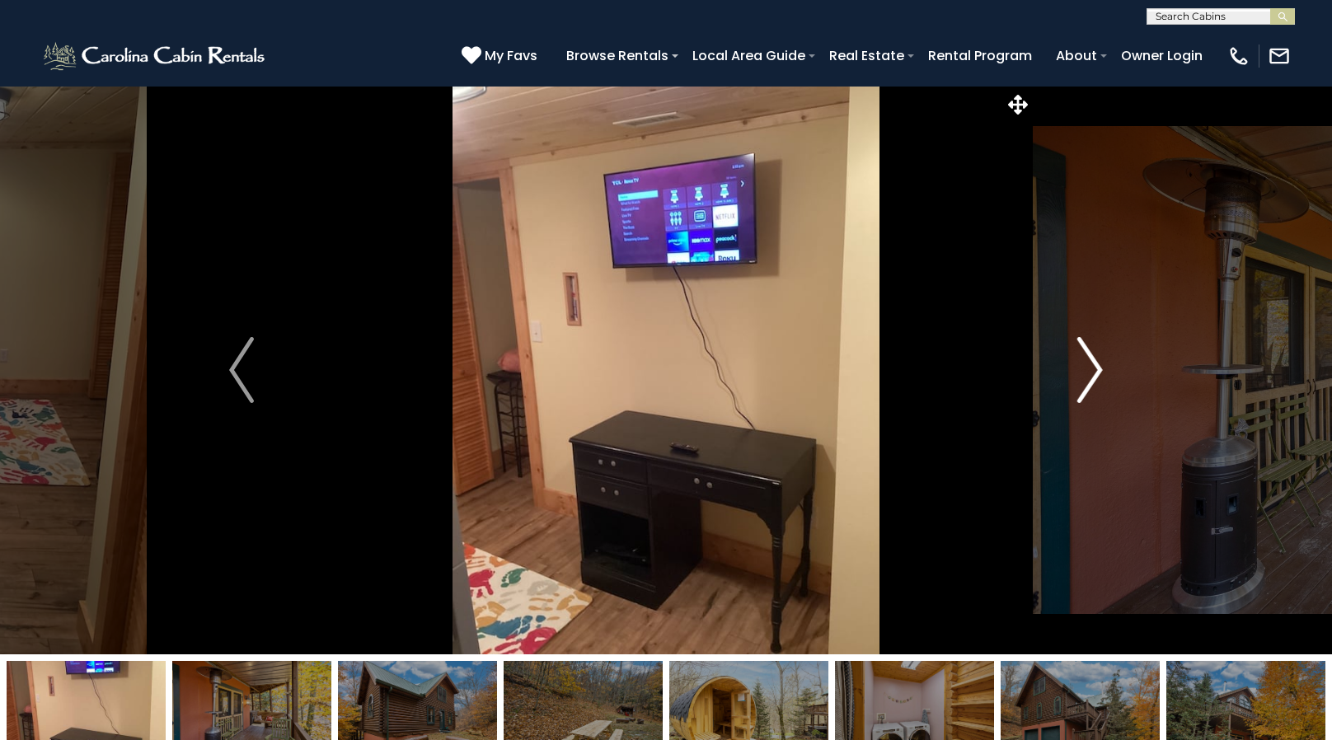
click at [1088, 386] on img "Next" at bounding box center [1090, 370] width 25 height 66
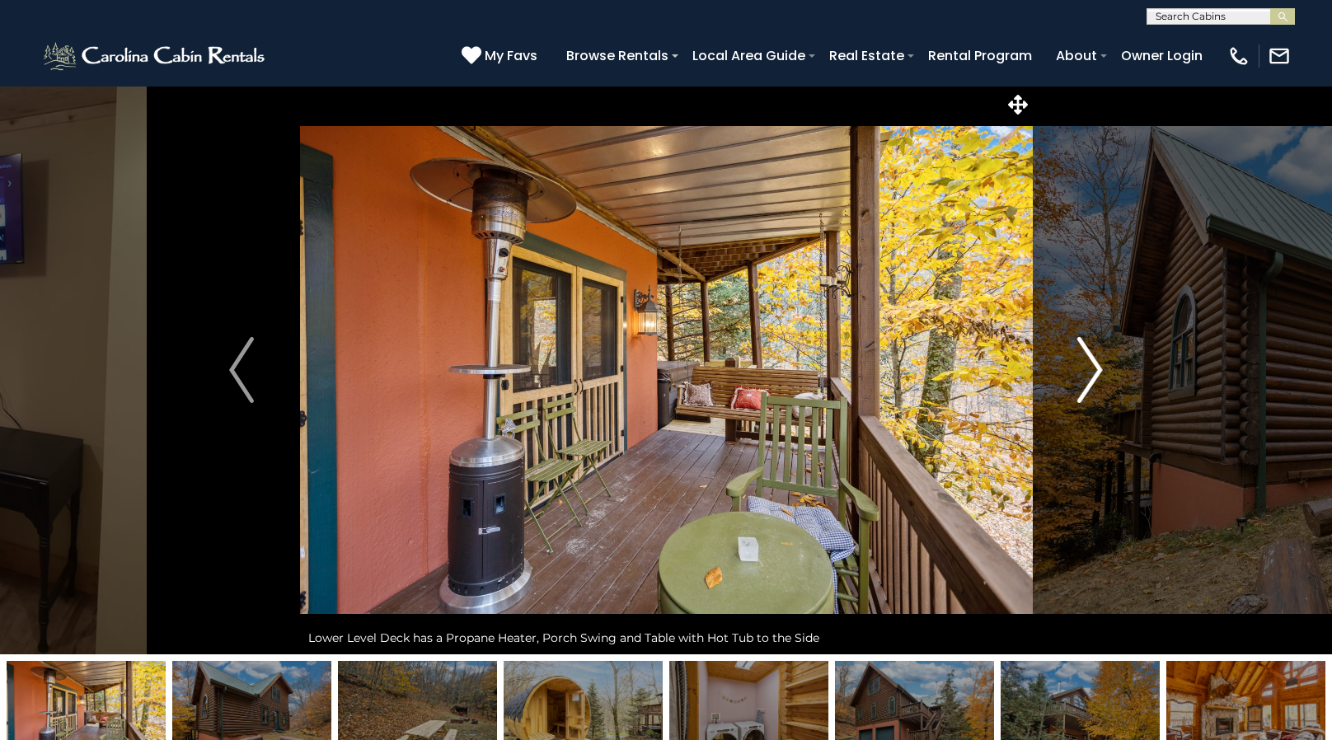
click at [1085, 388] on img "Next" at bounding box center [1090, 370] width 25 height 66
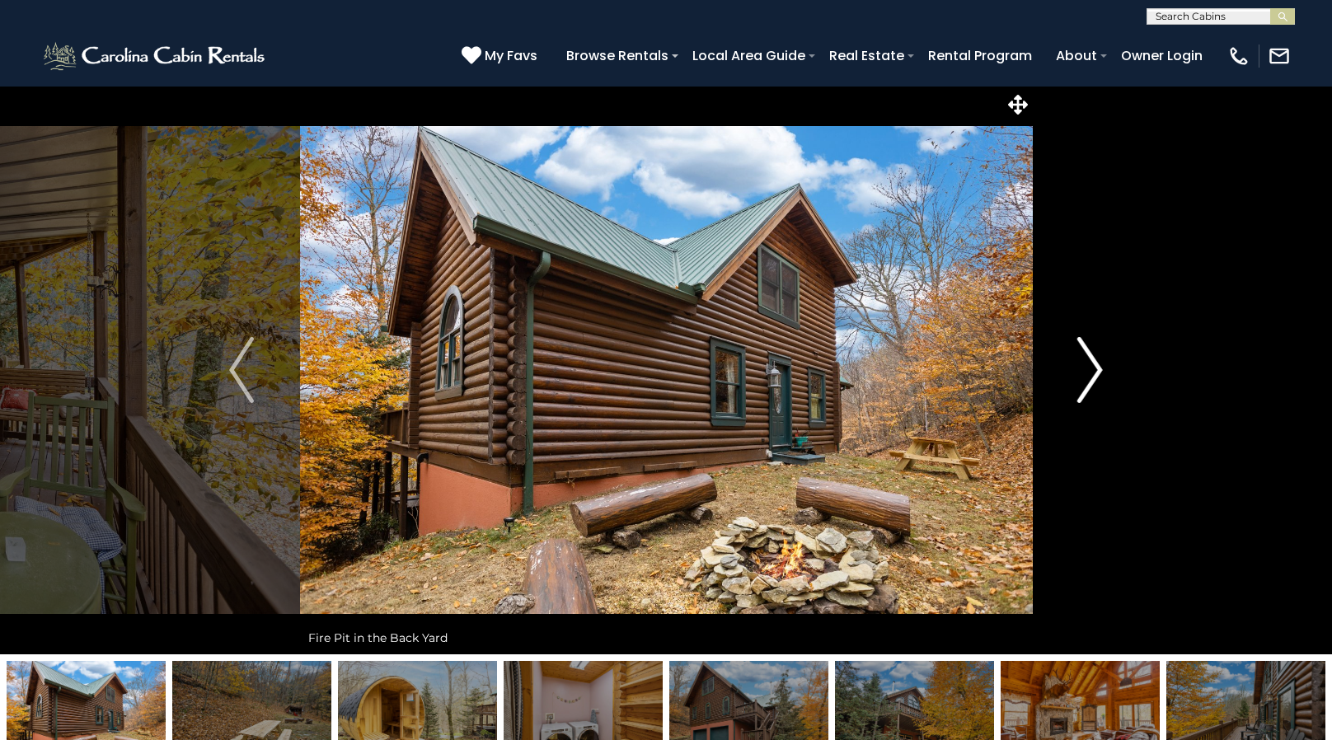
click at [1083, 388] on img "Next" at bounding box center [1090, 370] width 25 height 66
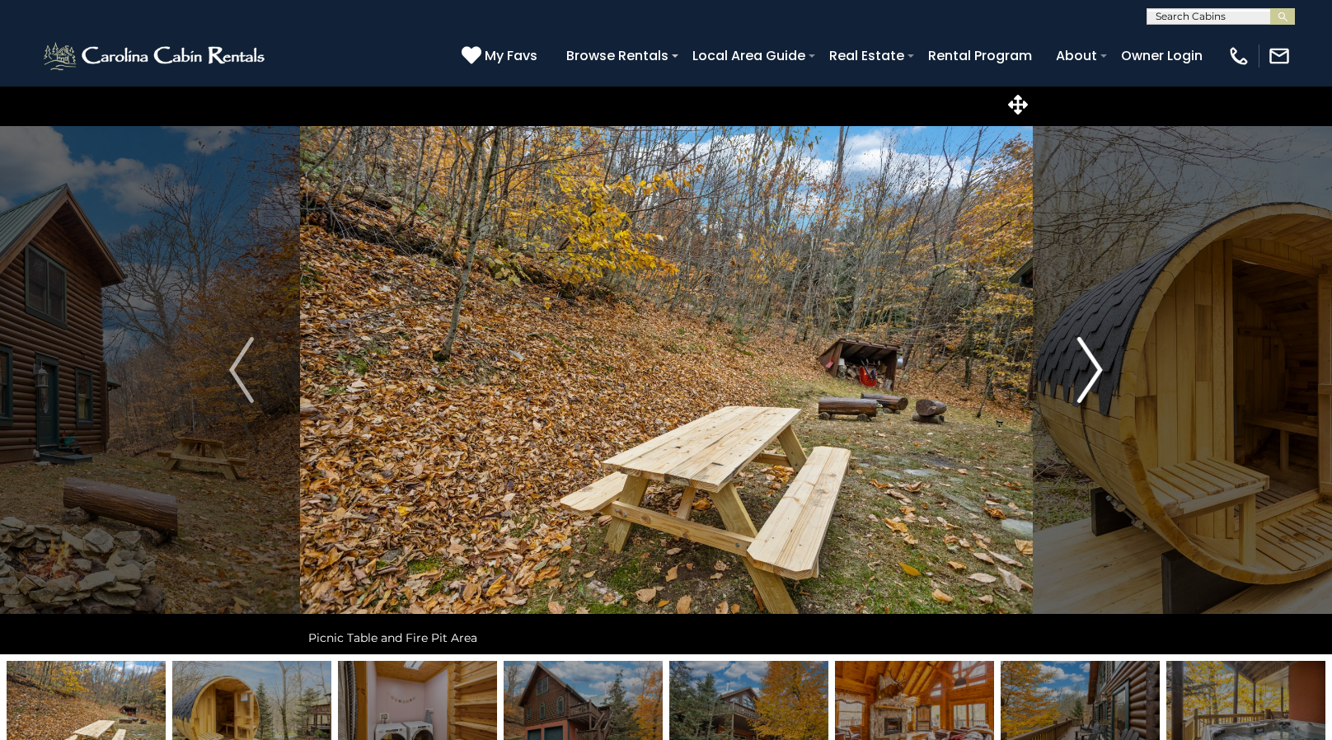
click at [1076, 389] on button "Next" at bounding box center [1090, 370] width 116 height 569
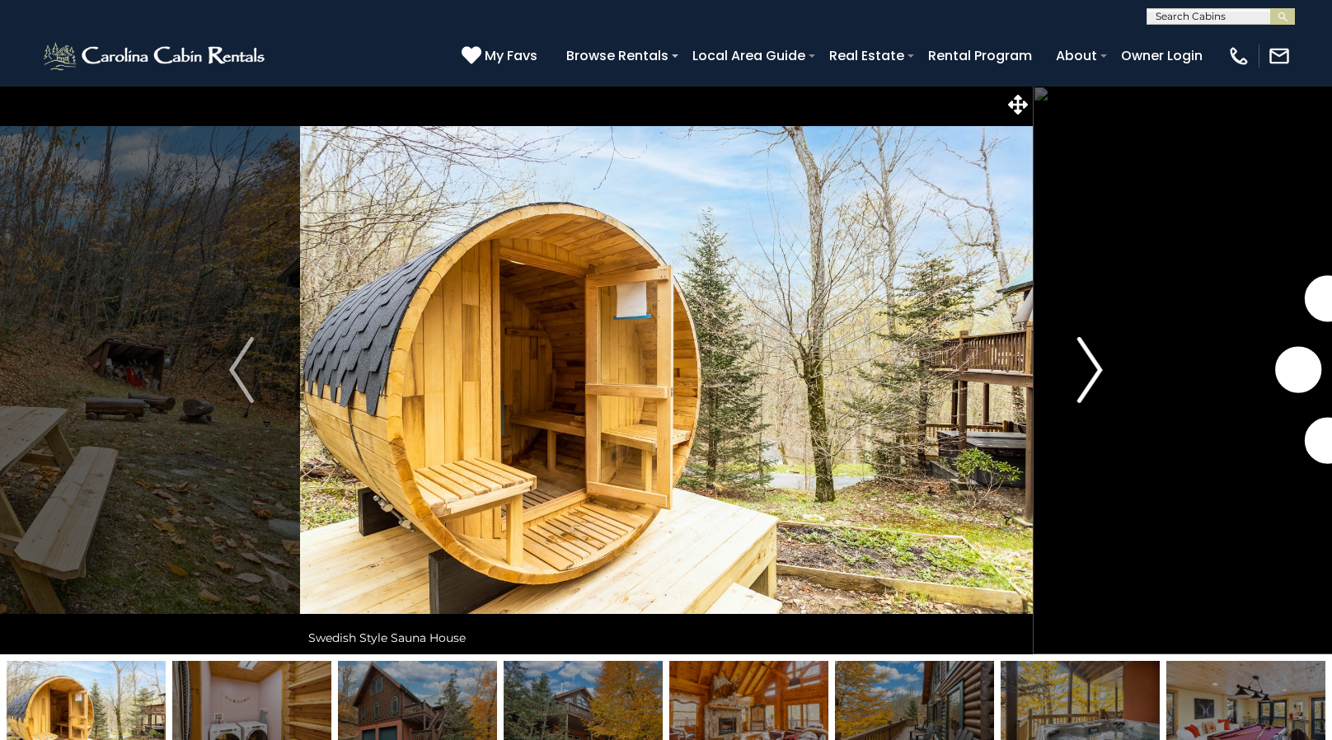
click at [1076, 389] on button "Next" at bounding box center [1090, 370] width 116 height 569
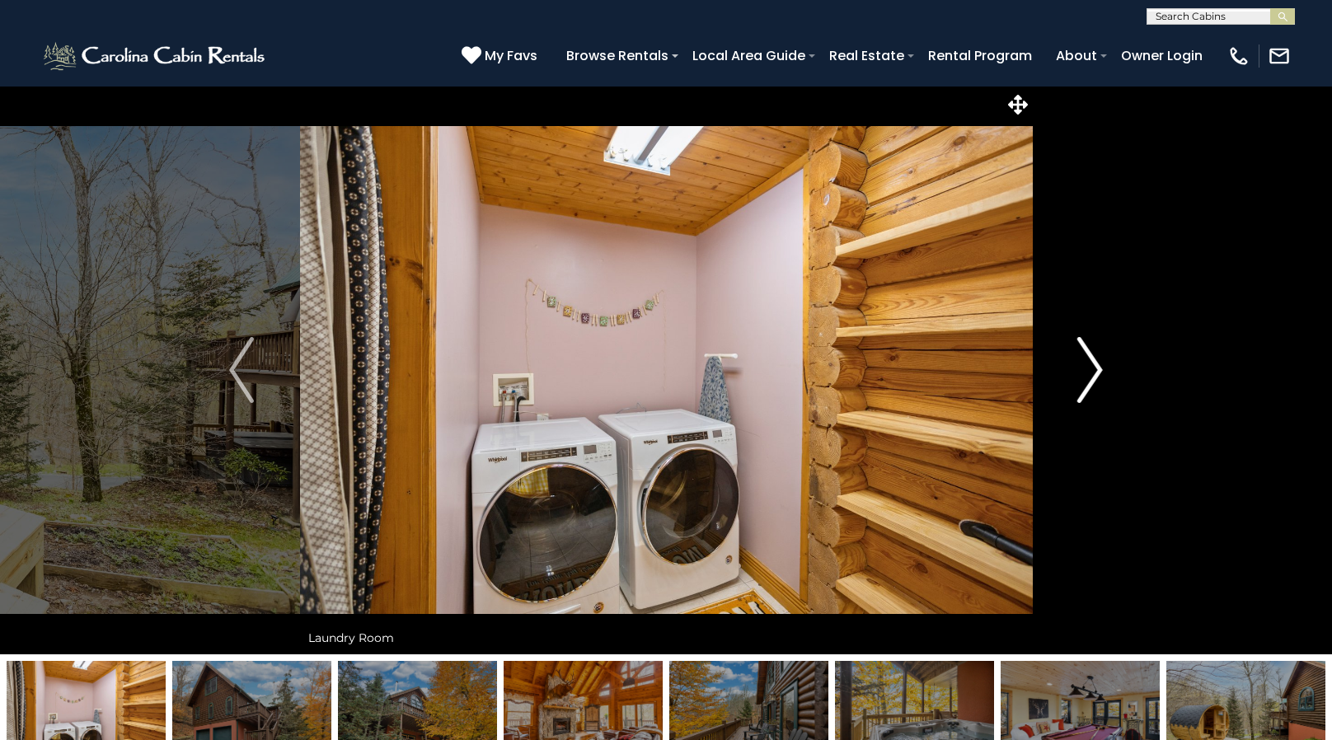
click at [1076, 389] on button "Next" at bounding box center [1090, 370] width 116 height 569
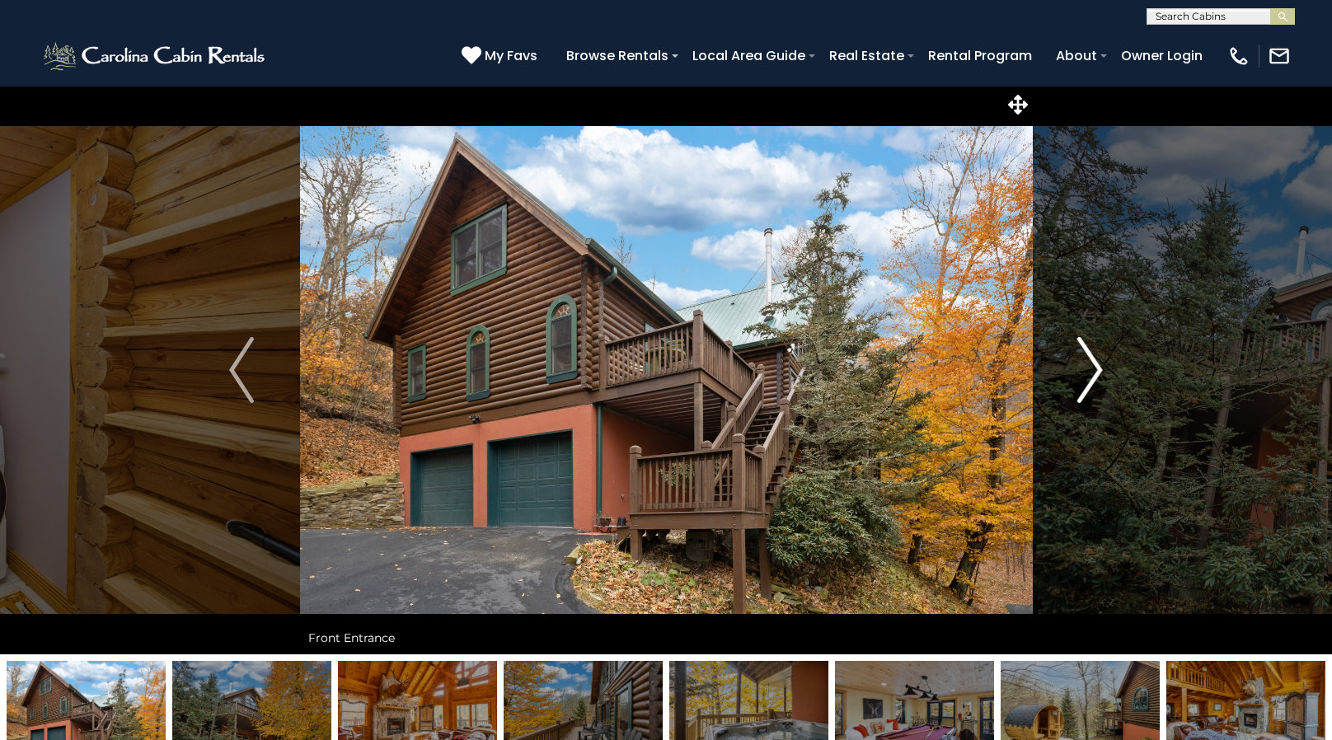
click at [1076, 389] on button "Next" at bounding box center [1090, 370] width 116 height 569
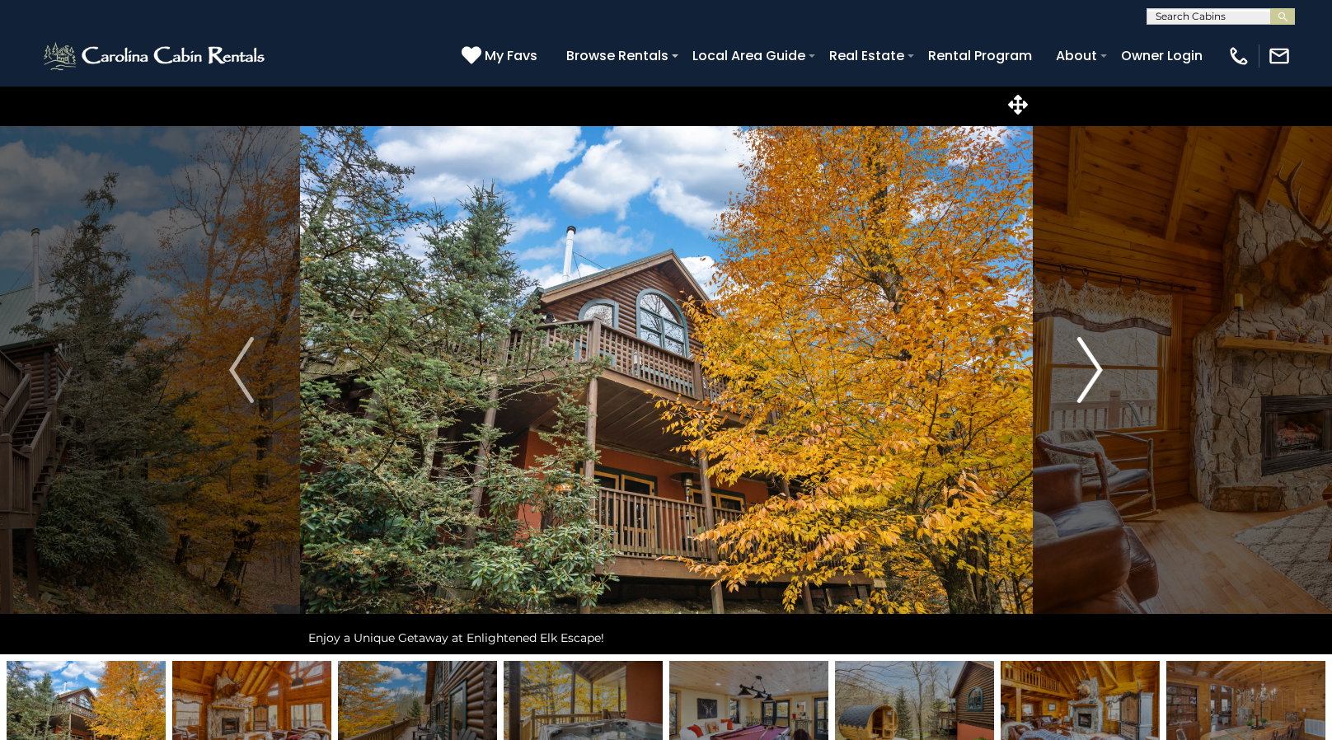
click at [1076, 389] on button "Next" at bounding box center [1090, 370] width 116 height 569
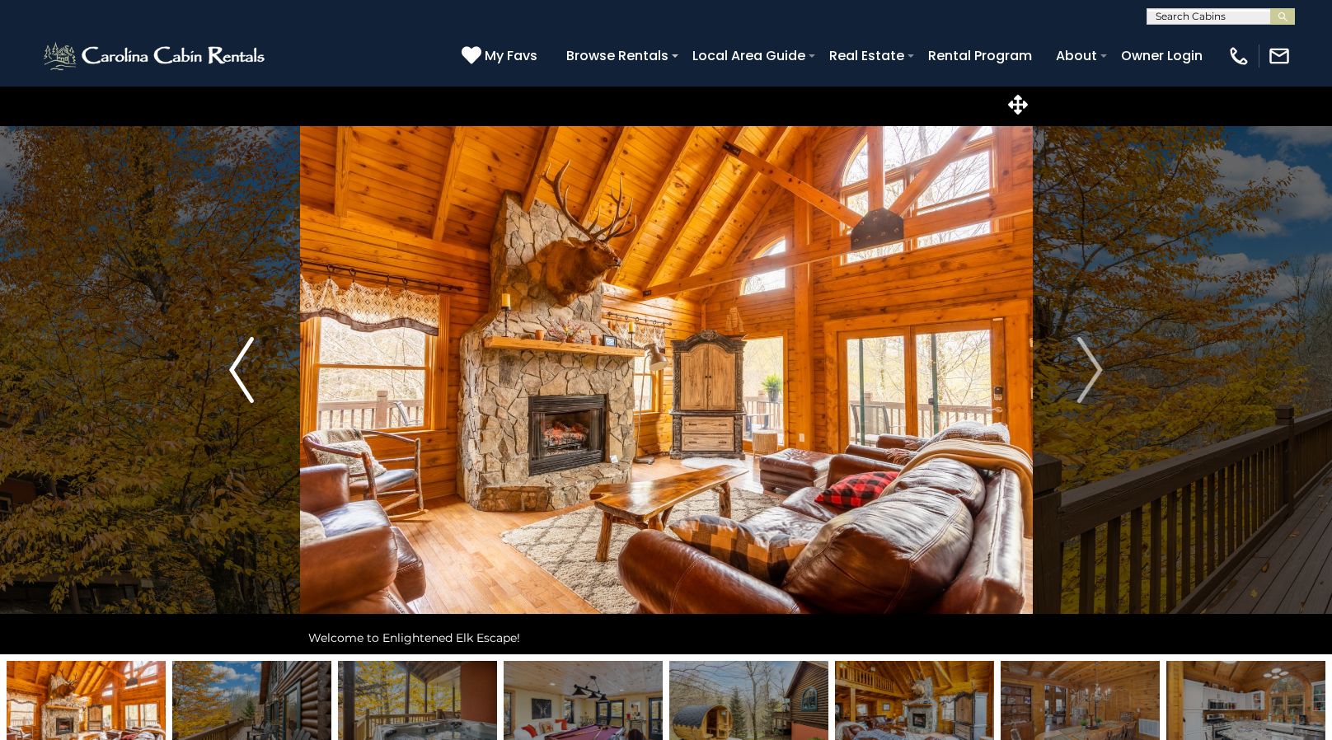
click at [224, 372] on button "Previous" at bounding box center [242, 370] width 116 height 569
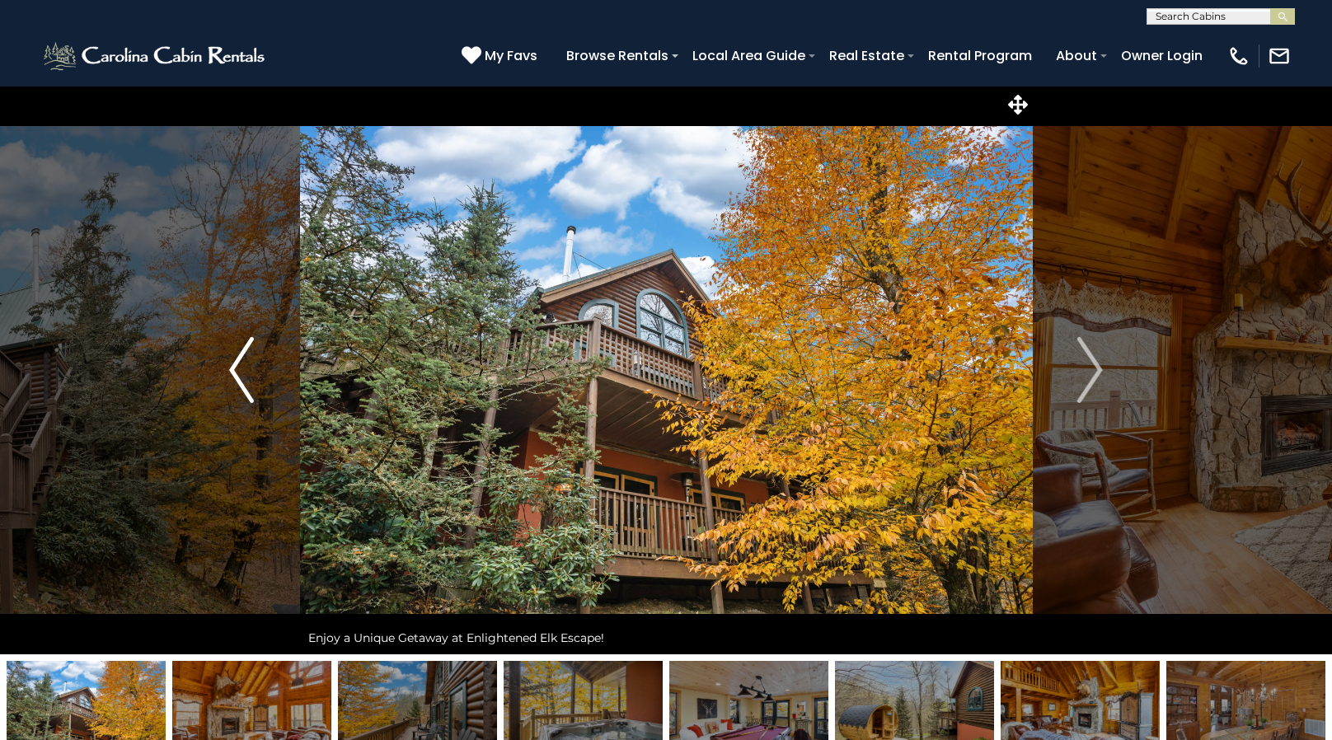
click at [224, 371] on button "Previous" at bounding box center [242, 370] width 116 height 569
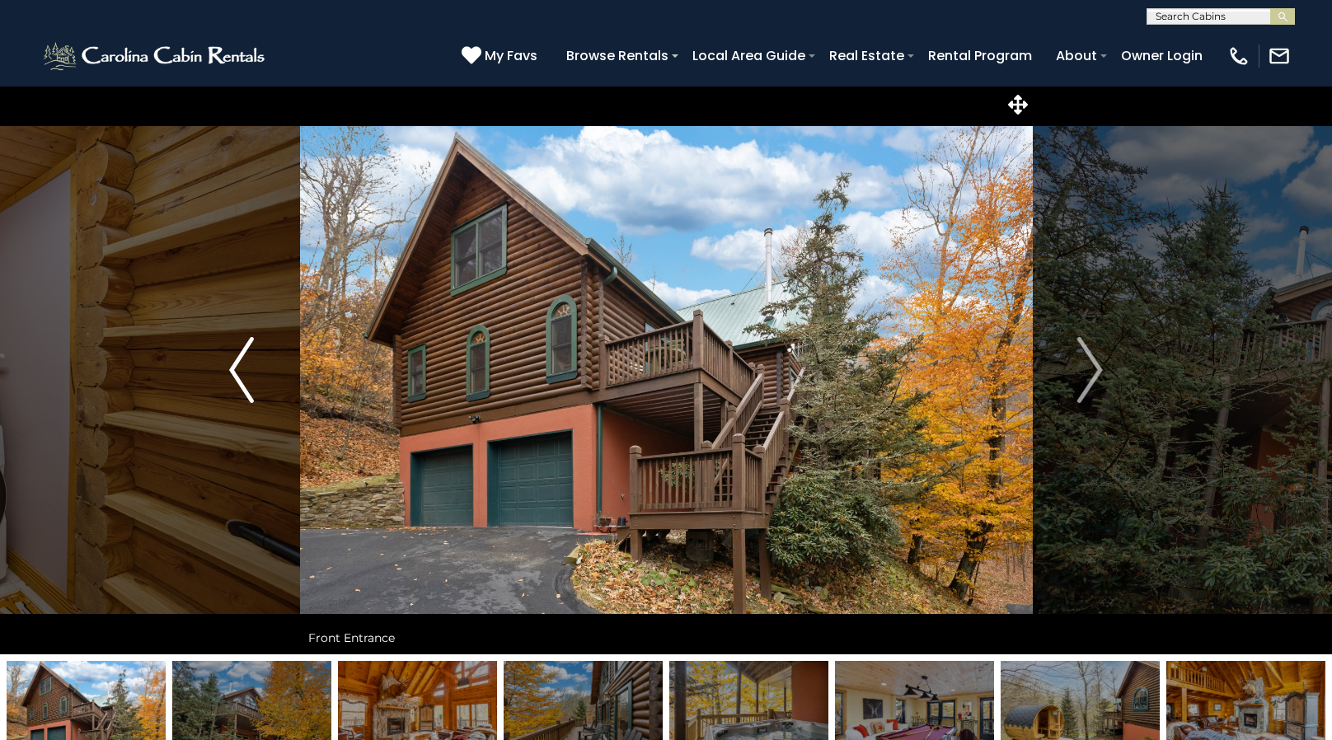
click at [224, 371] on button "Previous" at bounding box center [242, 370] width 116 height 569
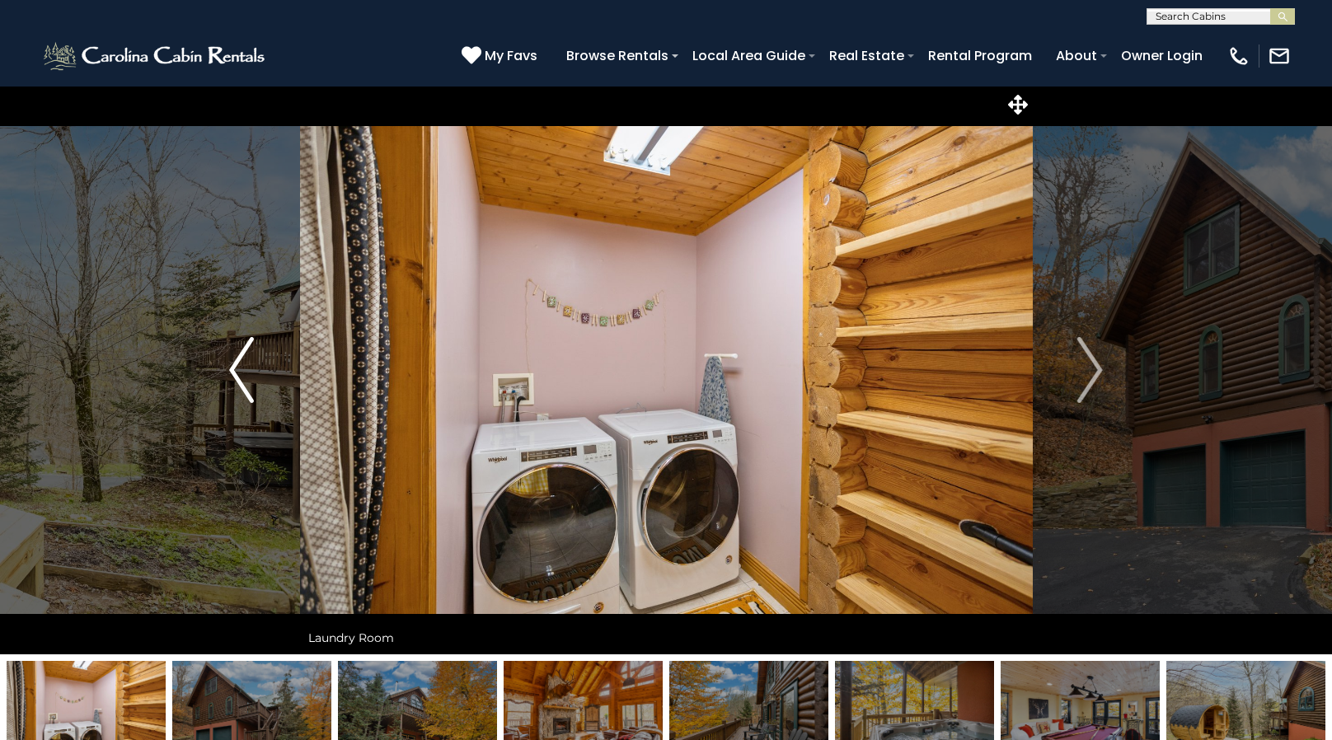
click at [224, 371] on button "Previous" at bounding box center [242, 370] width 116 height 569
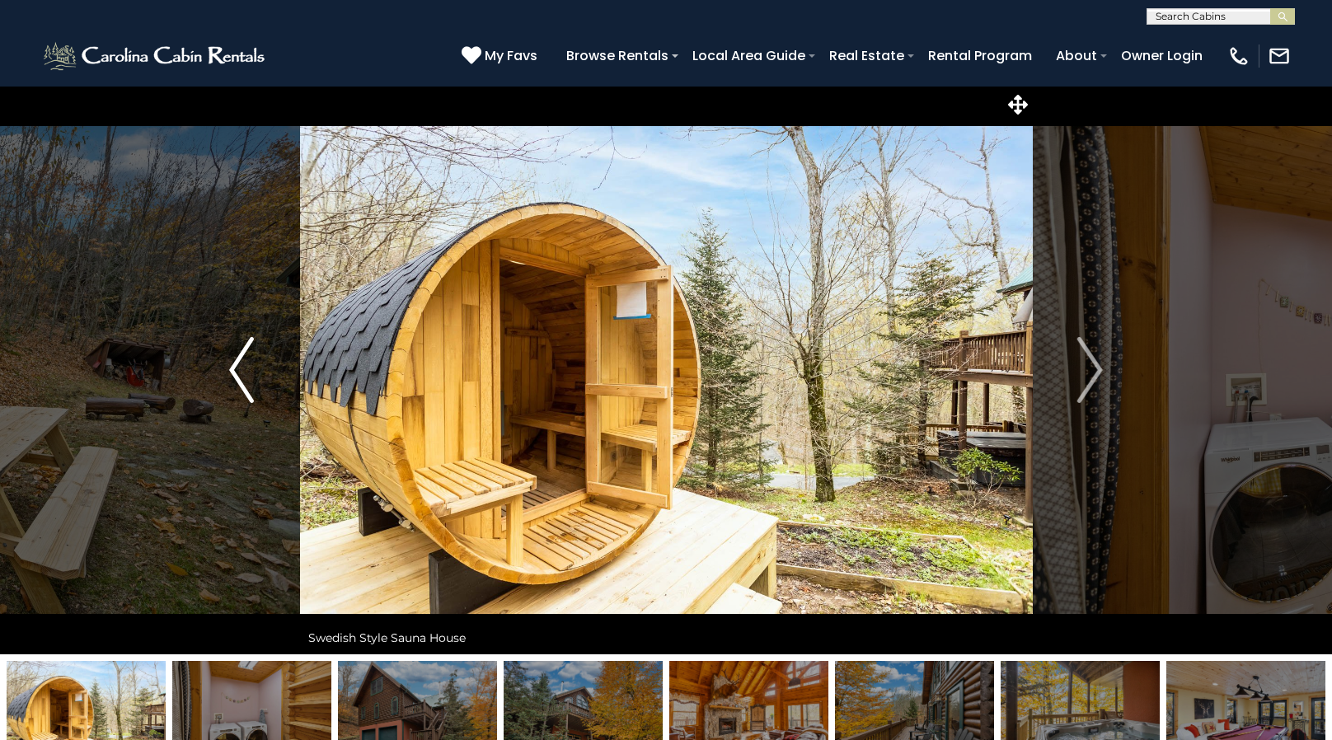
click at [224, 371] on button "Previous" at bounding box center [242, 370] width 116 height 569
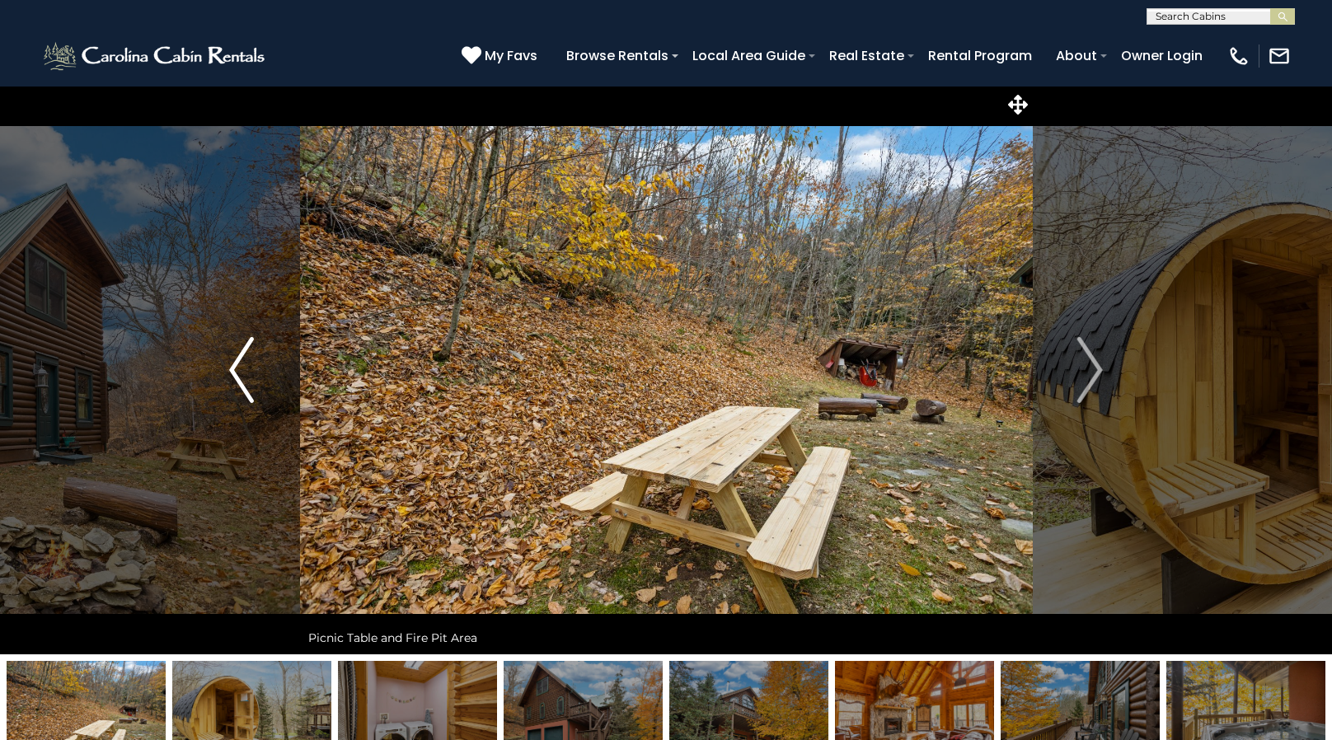
click at [224, 371] on button "Previous" at bounding box center [242, 370] width 116 height 569
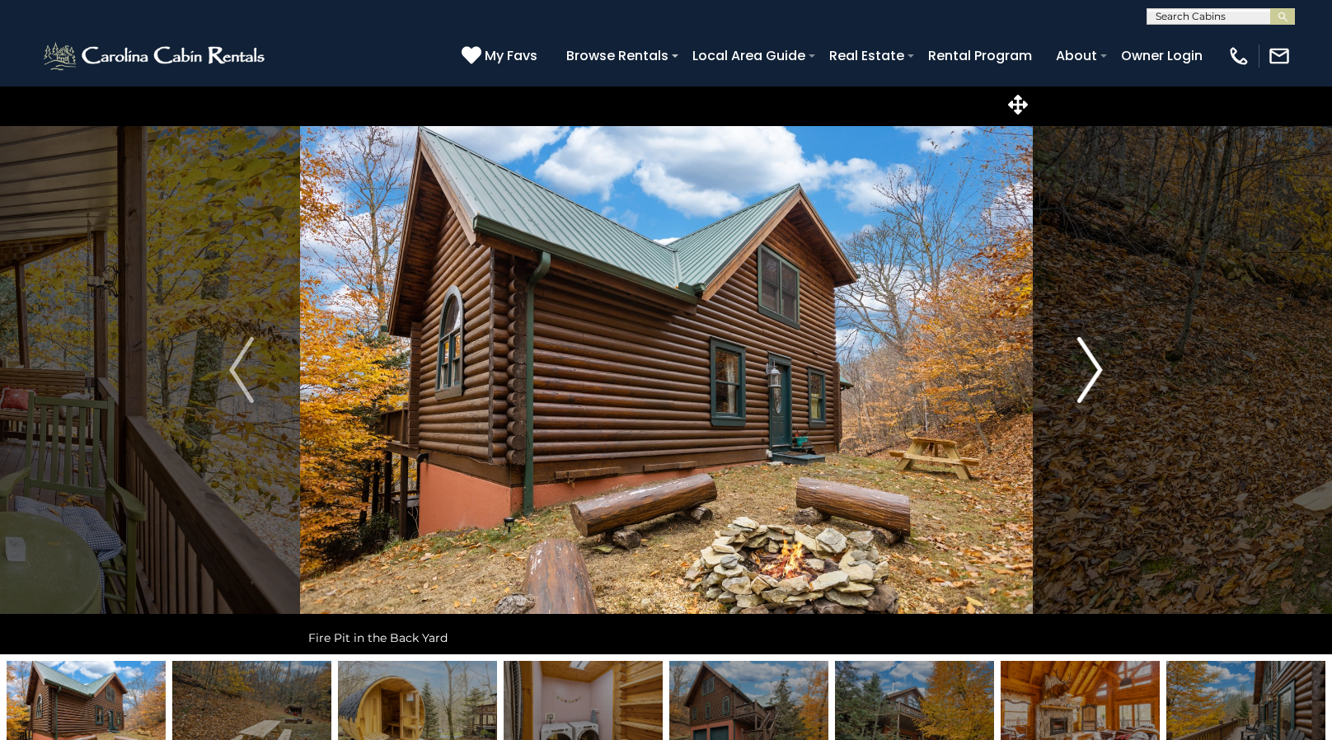
click at [1055, 388] on button "Next" at bounding box center [1090, 370] width 116 height 569
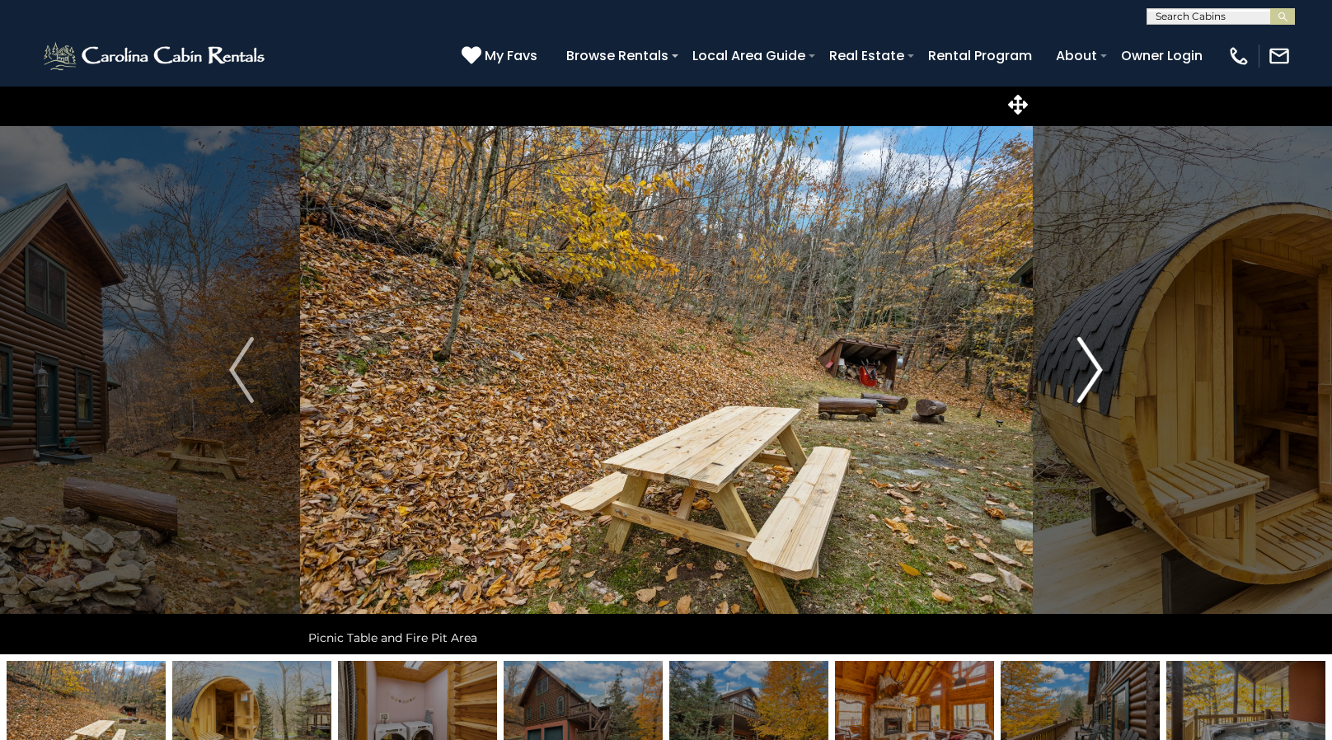
click at [1083, 388] on img "Next" at bounding box center [1090, 370] width 25 height 66
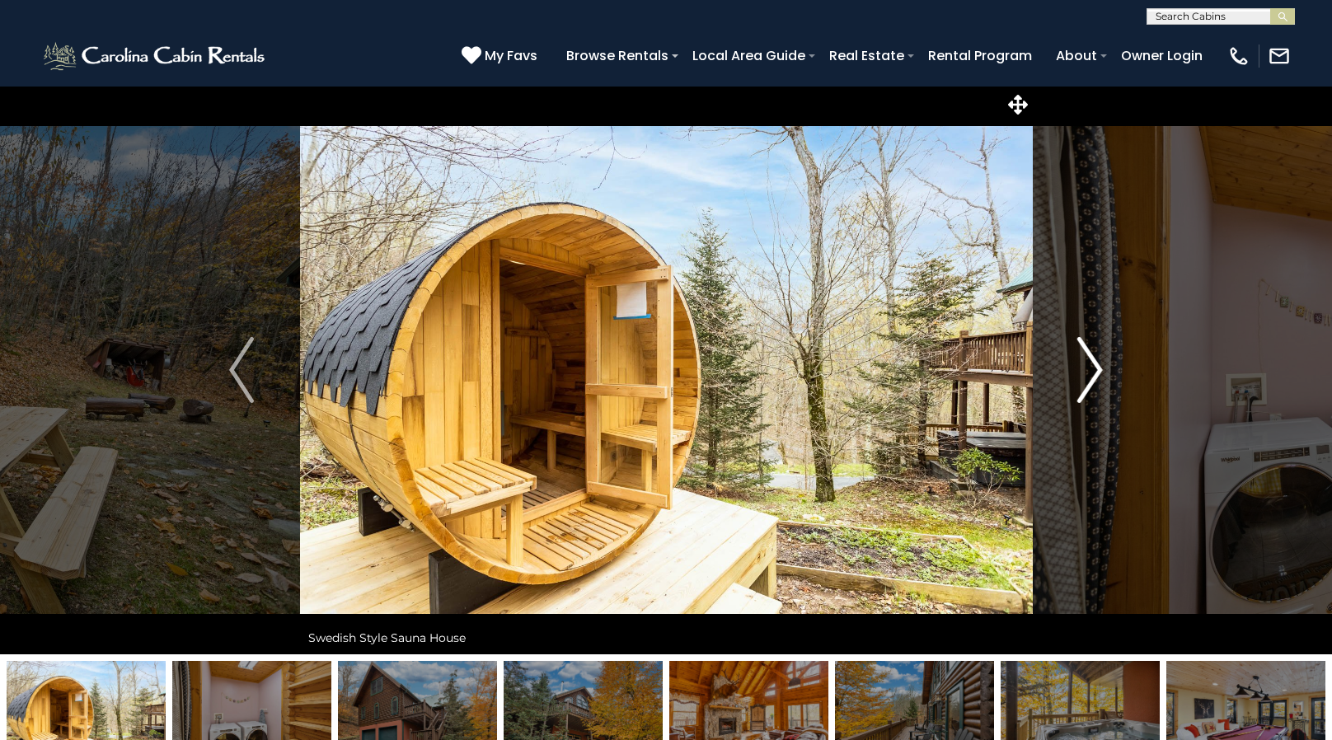
click at [1083, 388] on img "Next" at bounding box center [1090, 370] width 25 height 66
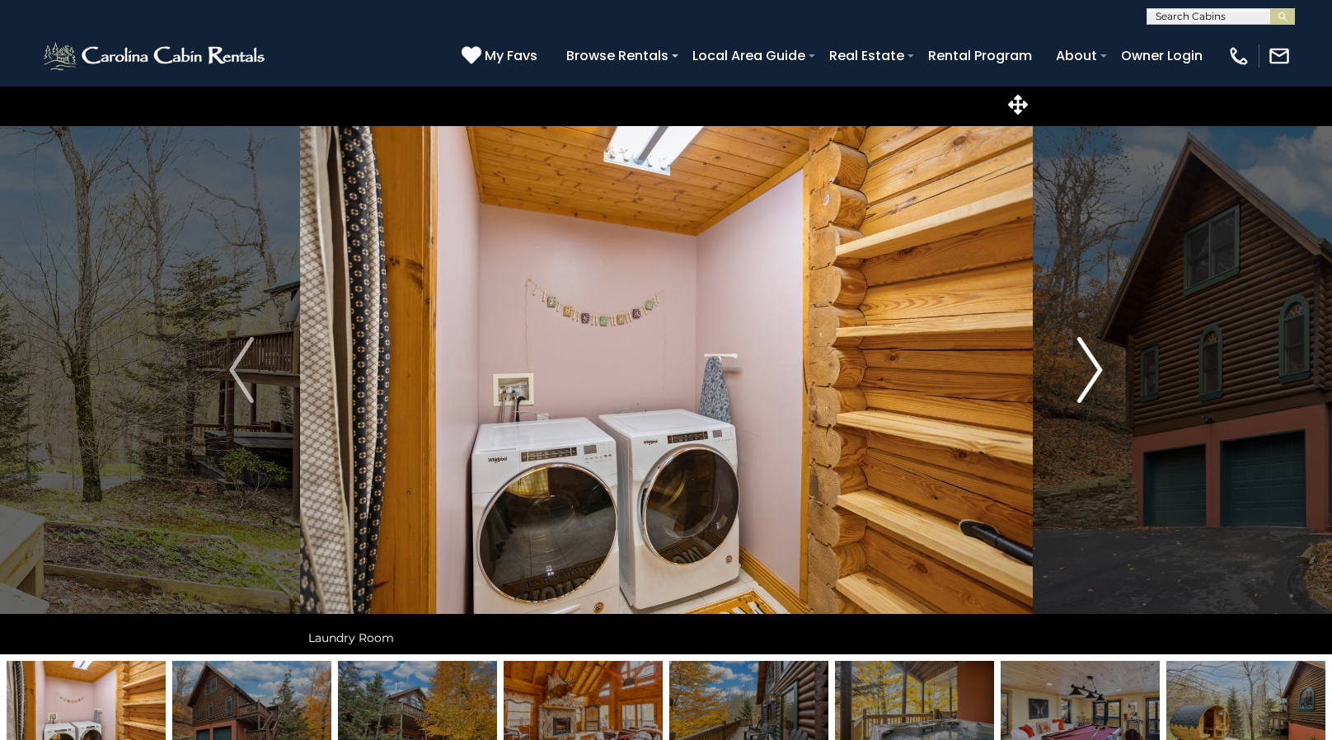
click at [1083, 388] on img "Next" at bounding box center [1090, 370] width 25 height 66
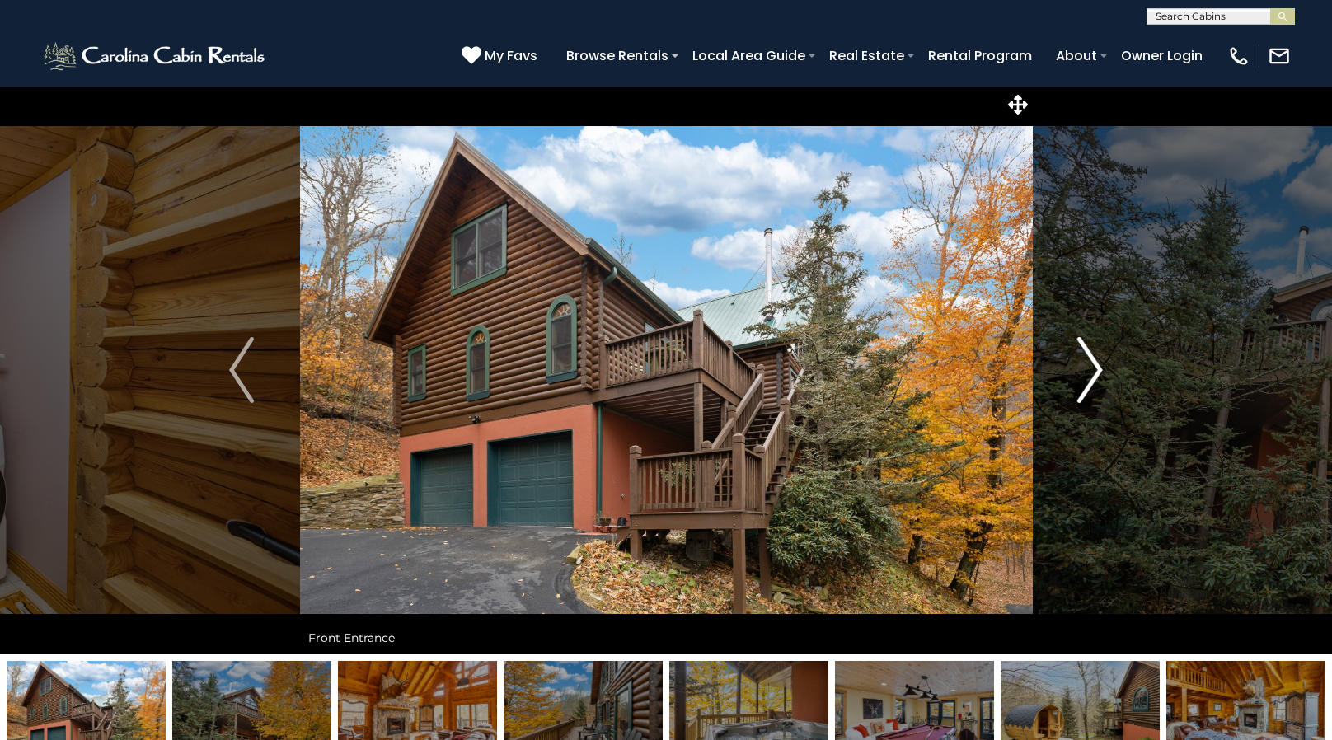
click at [1083, 388] on img "Next" at bounding box center [1090, 370] width 25 height 66
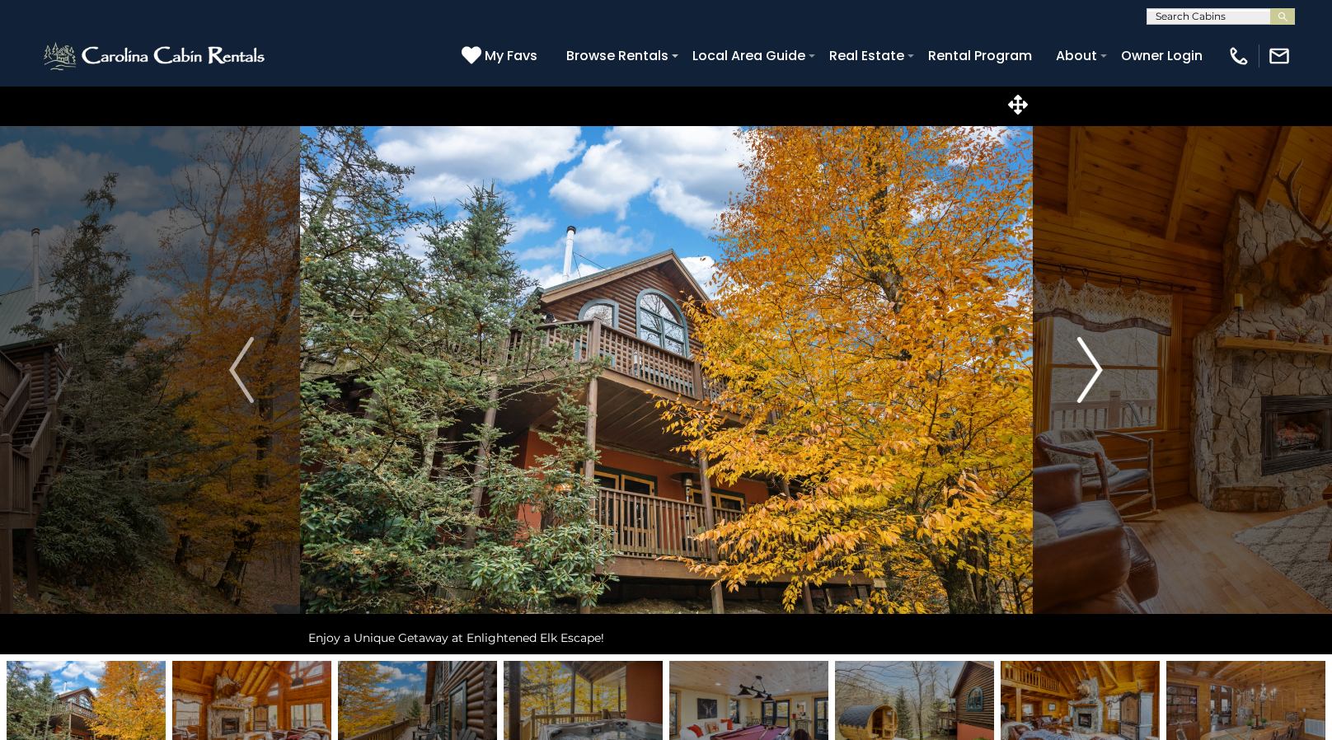
click at [1083, 388] on img "Next" at bounding box center [1090, 370] width 25 height 66
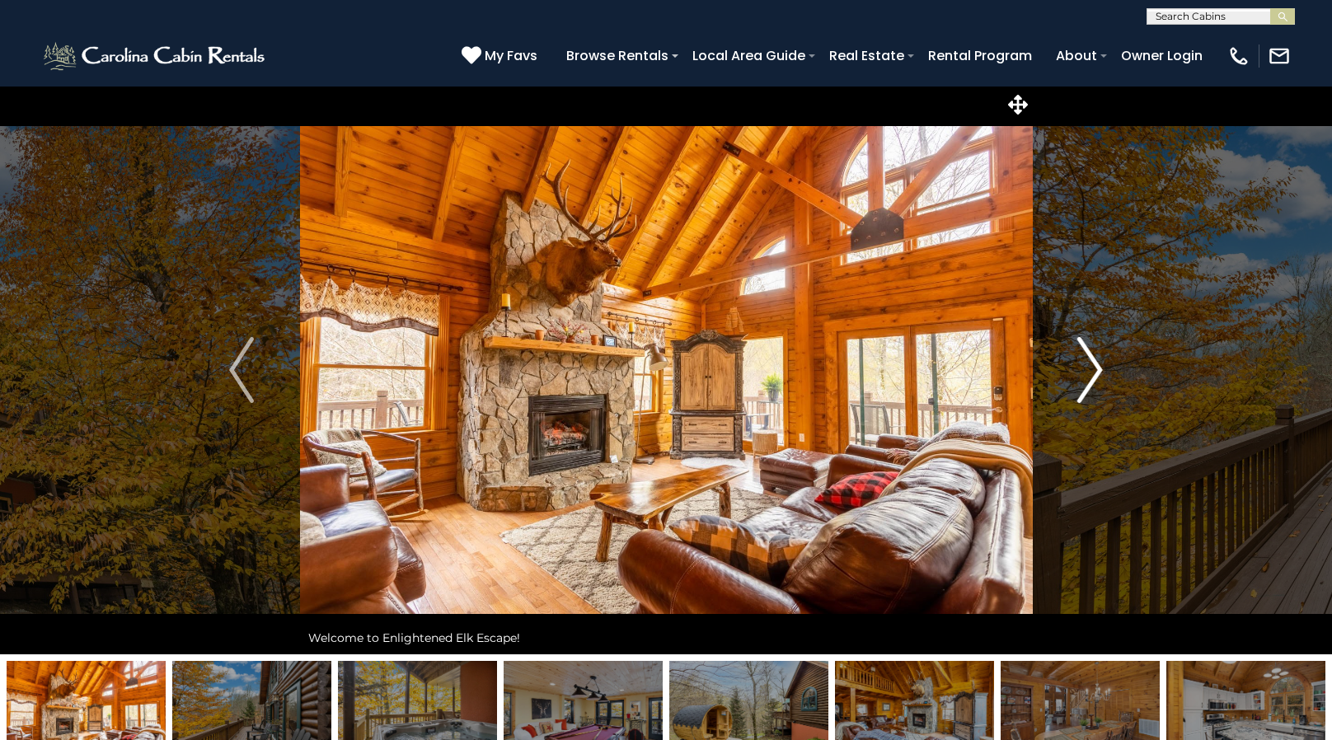
click at [1096, 372] on img "Next" at bounding box center [1090, 370] width 25 height 66
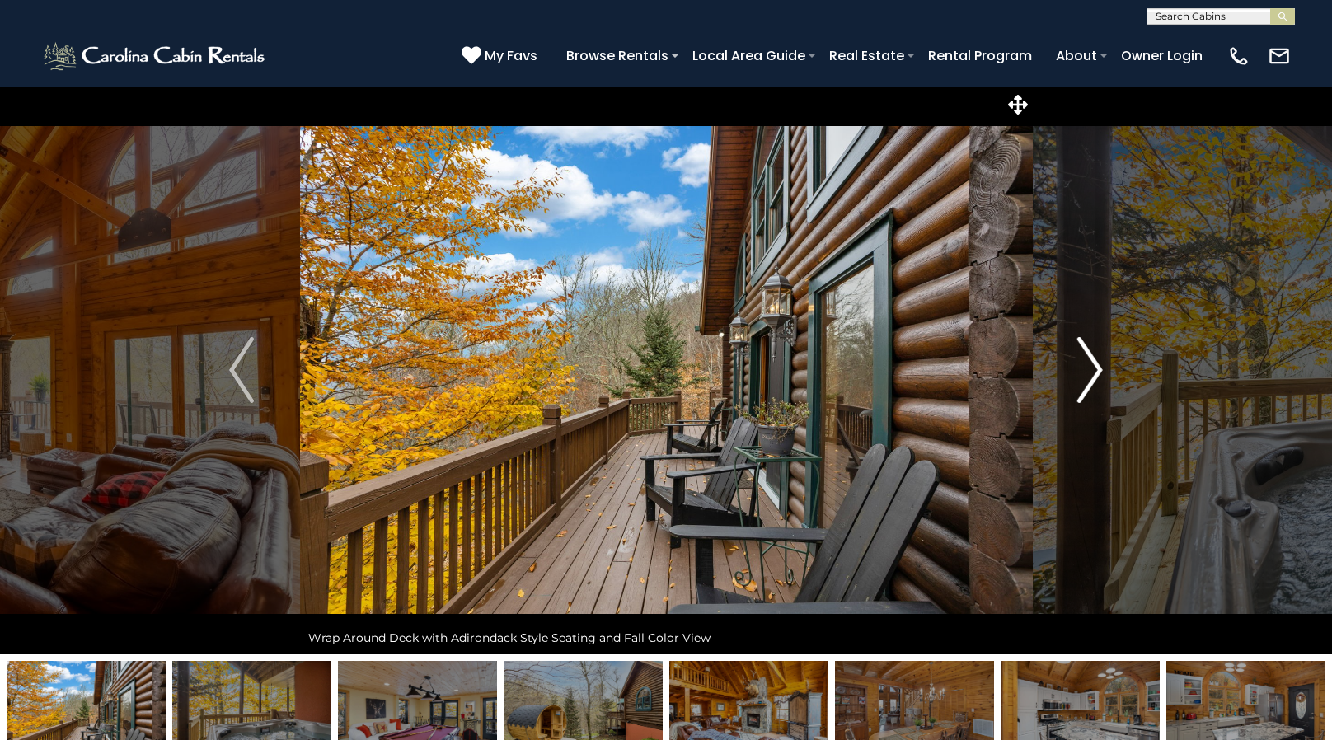
click at [1091, 373] on img "Next" at bounding box center [1090, 370] width 25 height 66
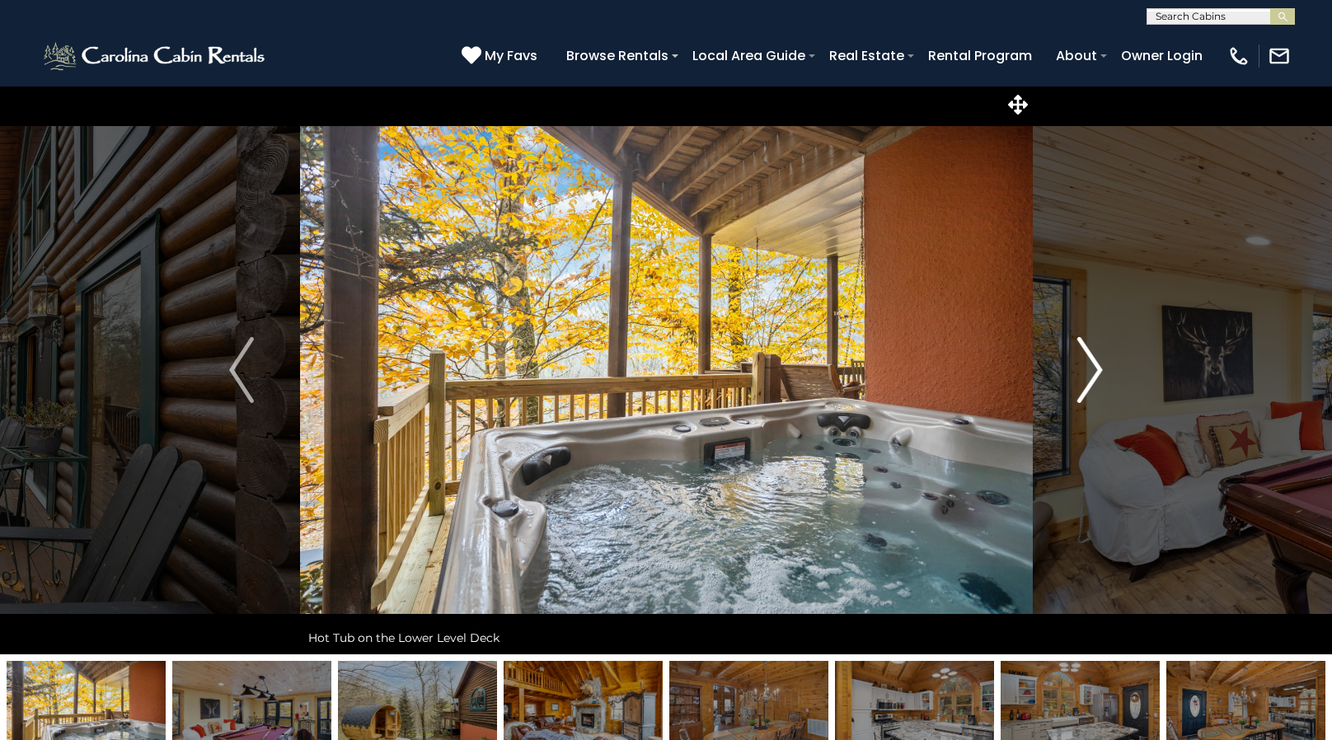
click at [1091, 373] on img "Next" at bounding box center [1090, 370] width 25 height 66
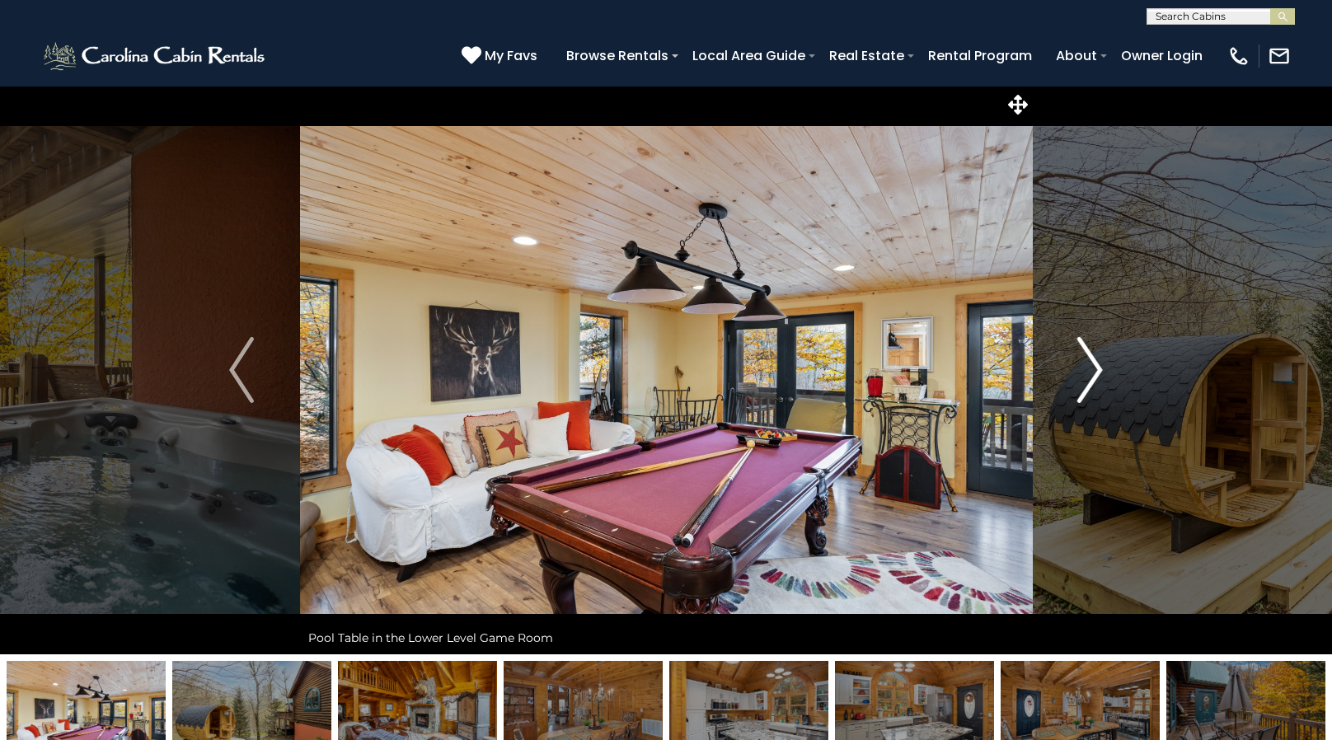
click at [1091, 373] on img "Next" at bounding box center [1090, 370] width 25 height 66
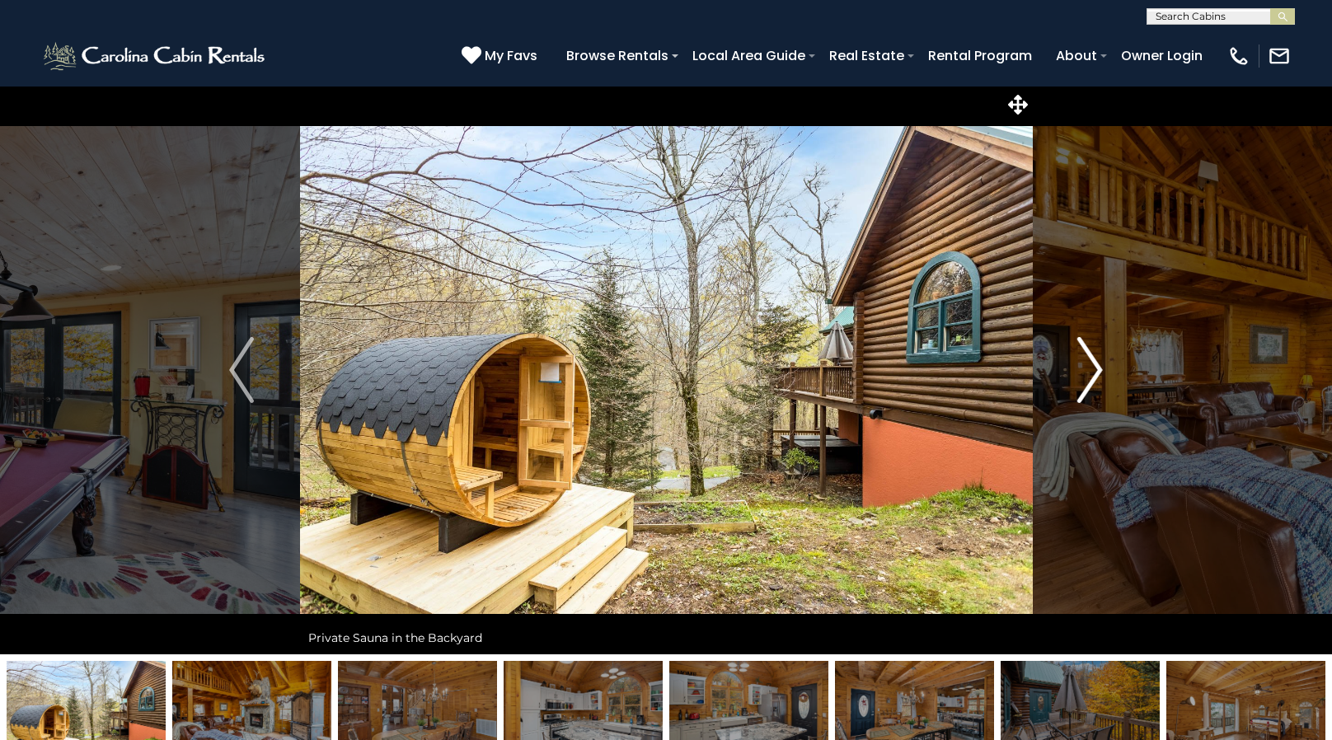
click at [1091, 374] on img "Next" at bounding box center [1090, 370] width 25 height 66
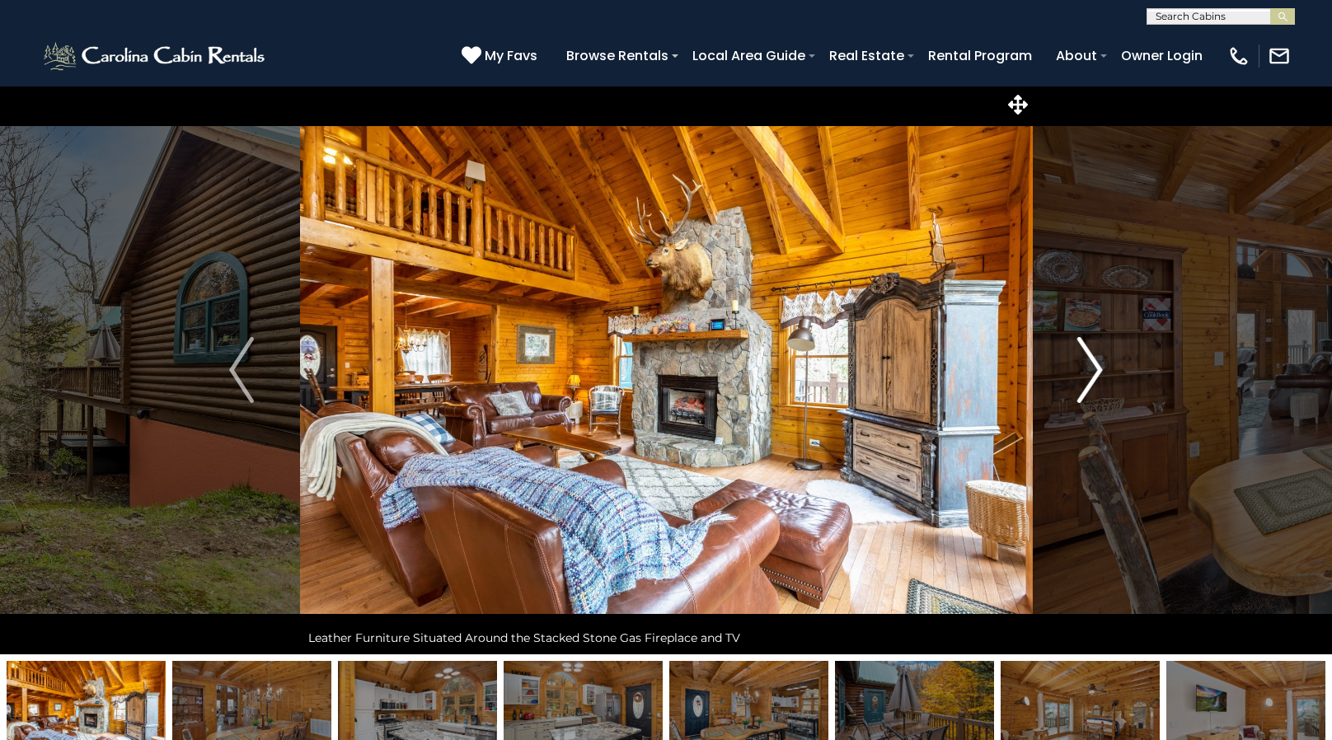
click at [1092, 375] on img "Next" at bounding box center [1090, 370] width 25 height 66
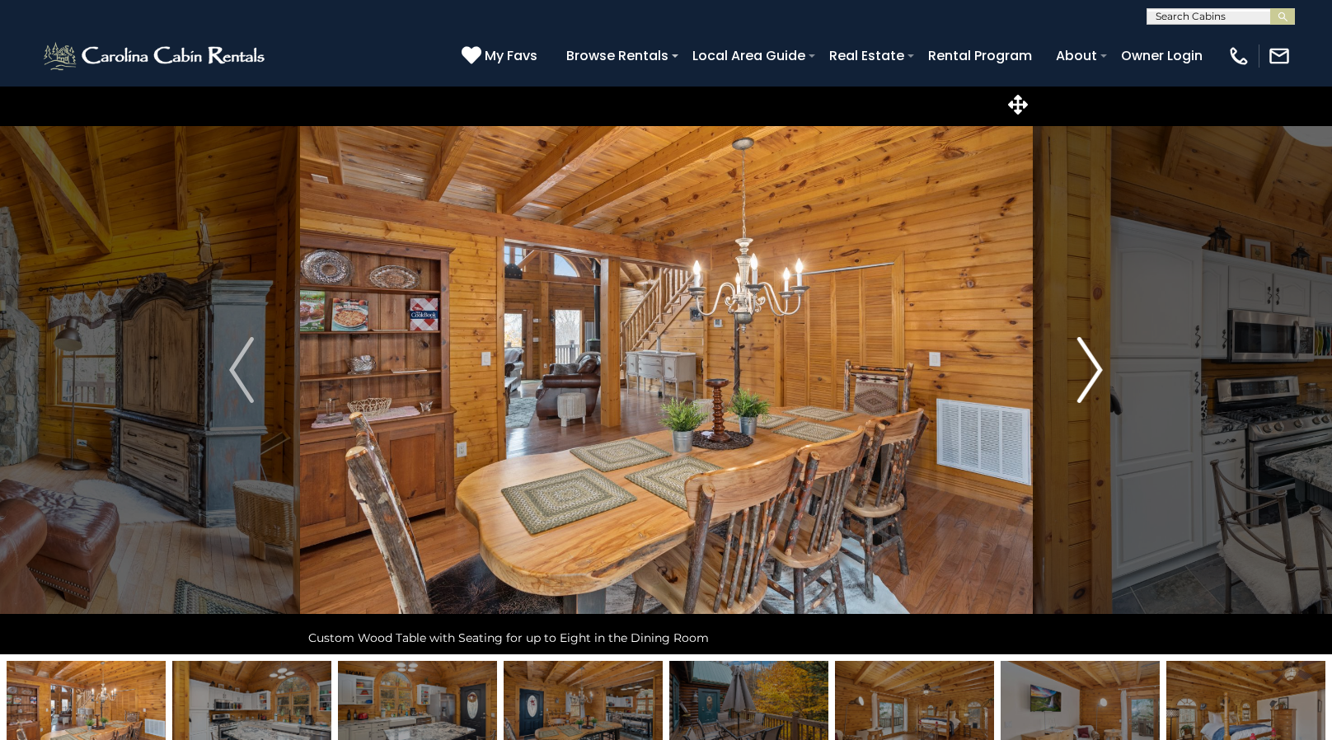
click at [1092, 375] on img "Next" at bounding box center [1090, 370] width 25 height 66
